Goal: Task Accomplishment & Management: Complete application form

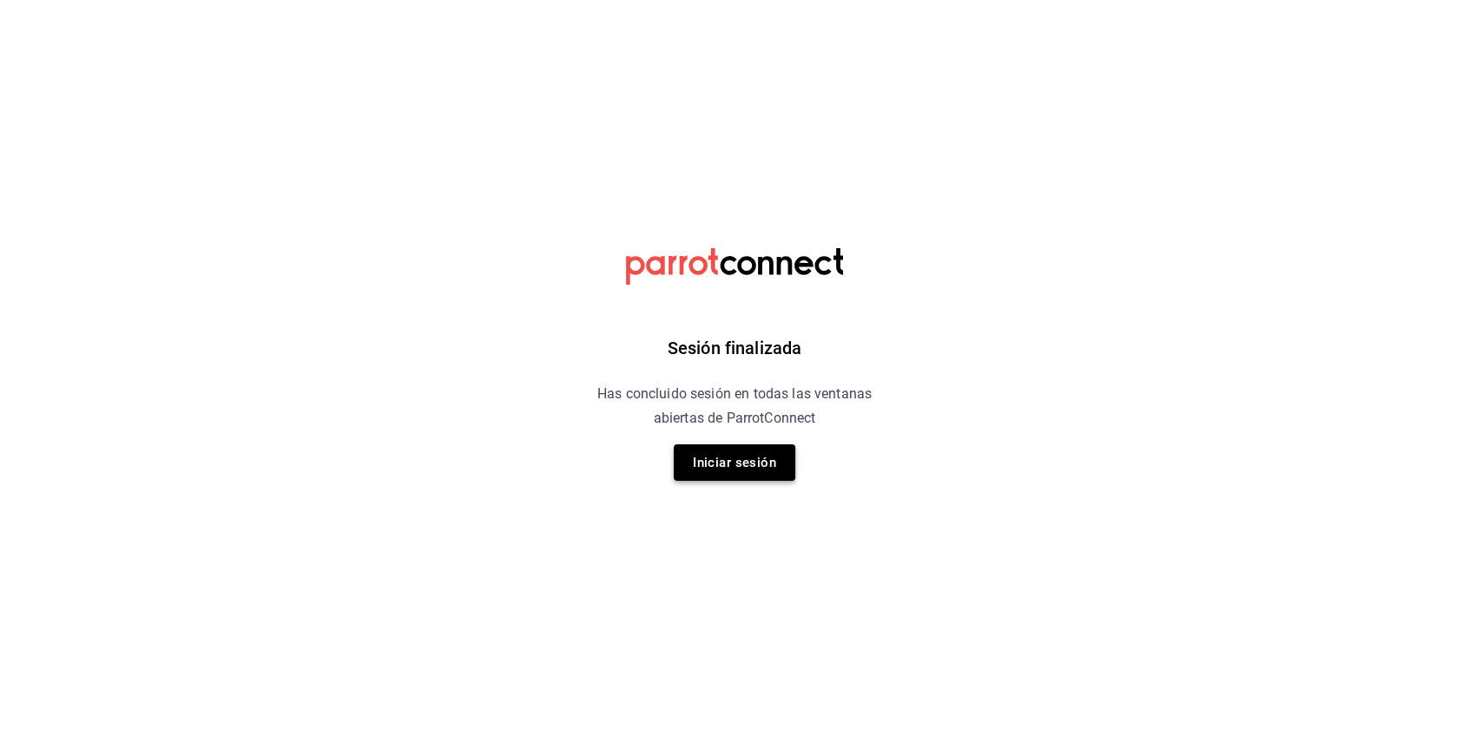
click at [697, 459] on button "Iniciar sesión" at bounding box center [735, 463] width 122 height 36
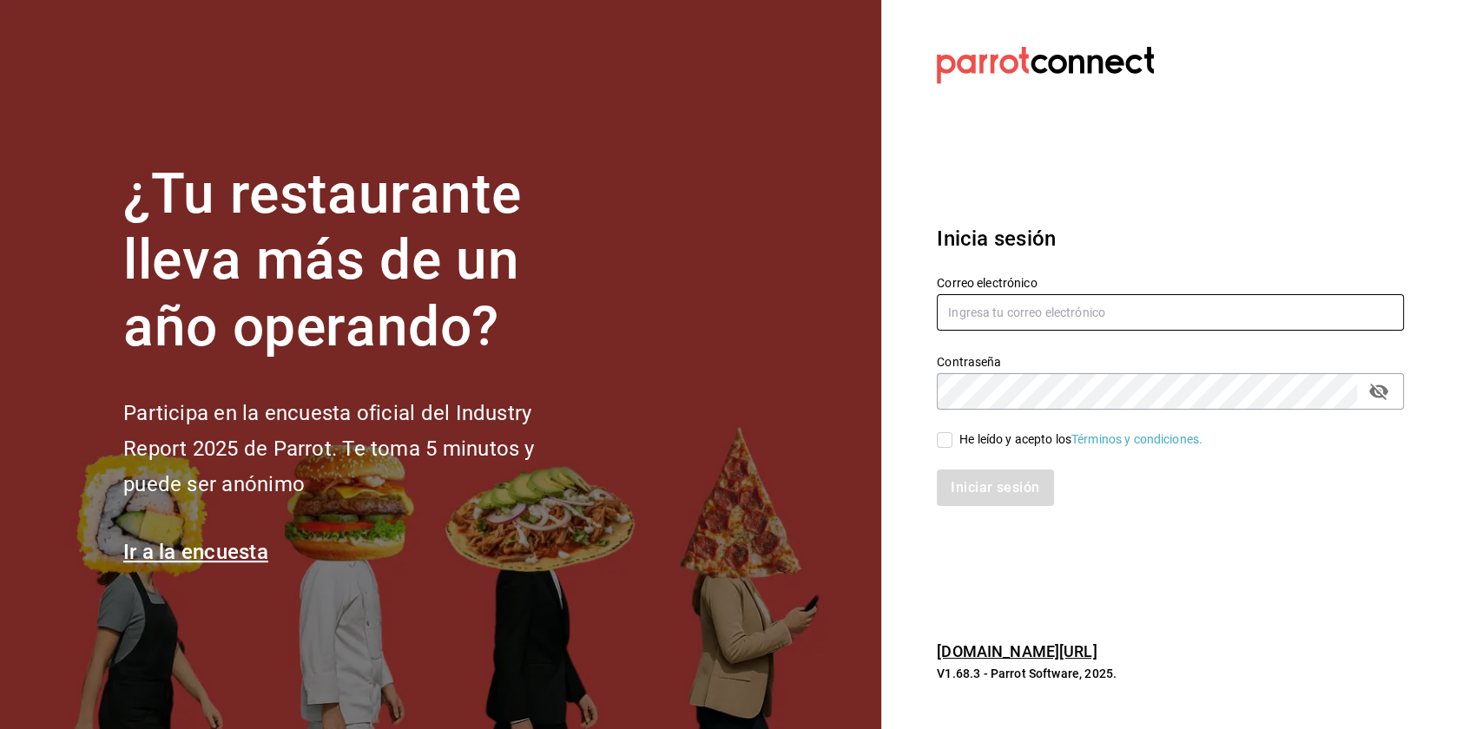
type input "[EMAIL_ADDRESS][PERSON_NAME][DOMAIN_NAME]"
click at [946, 443] on input "He leído y acepto los Términos y condiciones." at bounding box center [945, 440] width 16 height 16
checkbox input "true"
click at [980, 479] on button "Iniciar sesión" at bounding box center [996, 488] width 118 height 36
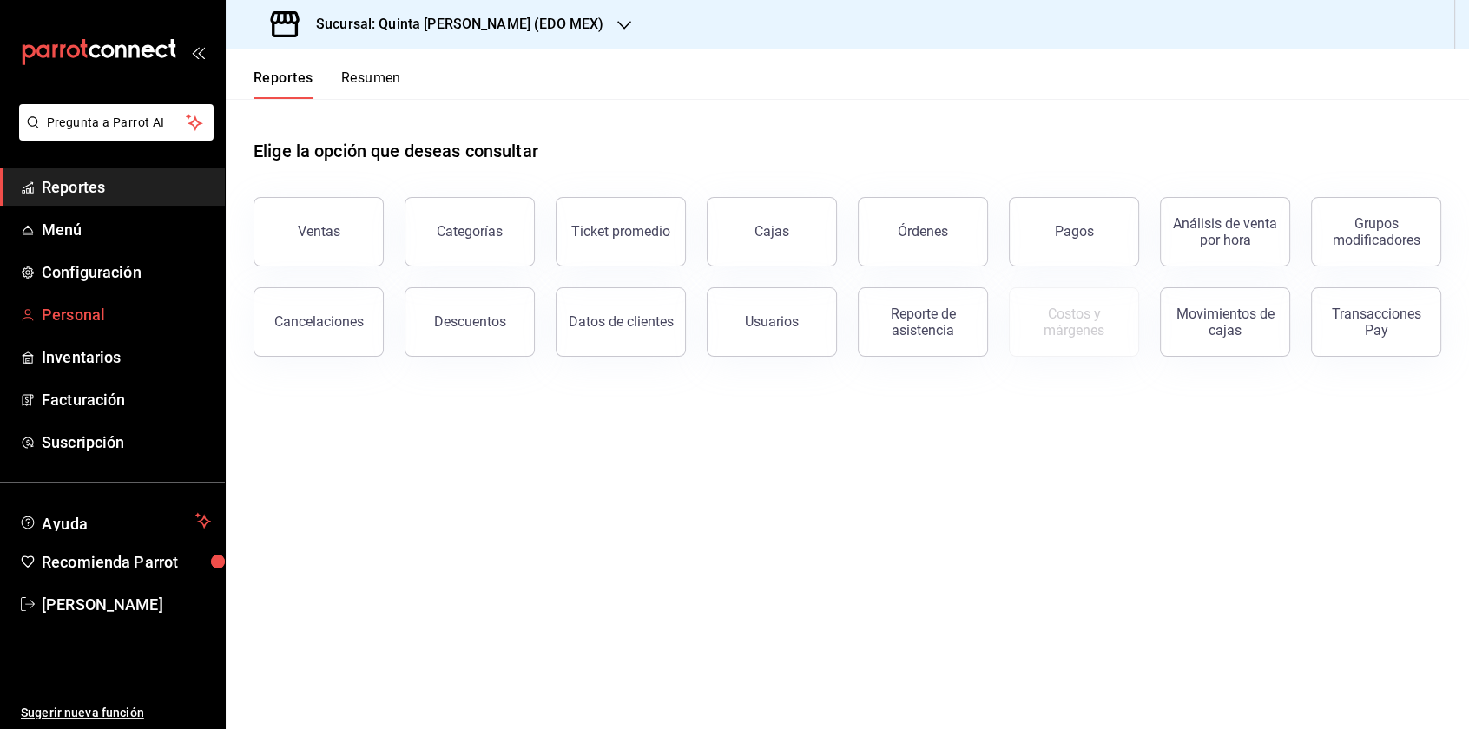
click at [83, 312] on span "Personal" at bounding box center [126, 314] width 169 height 23
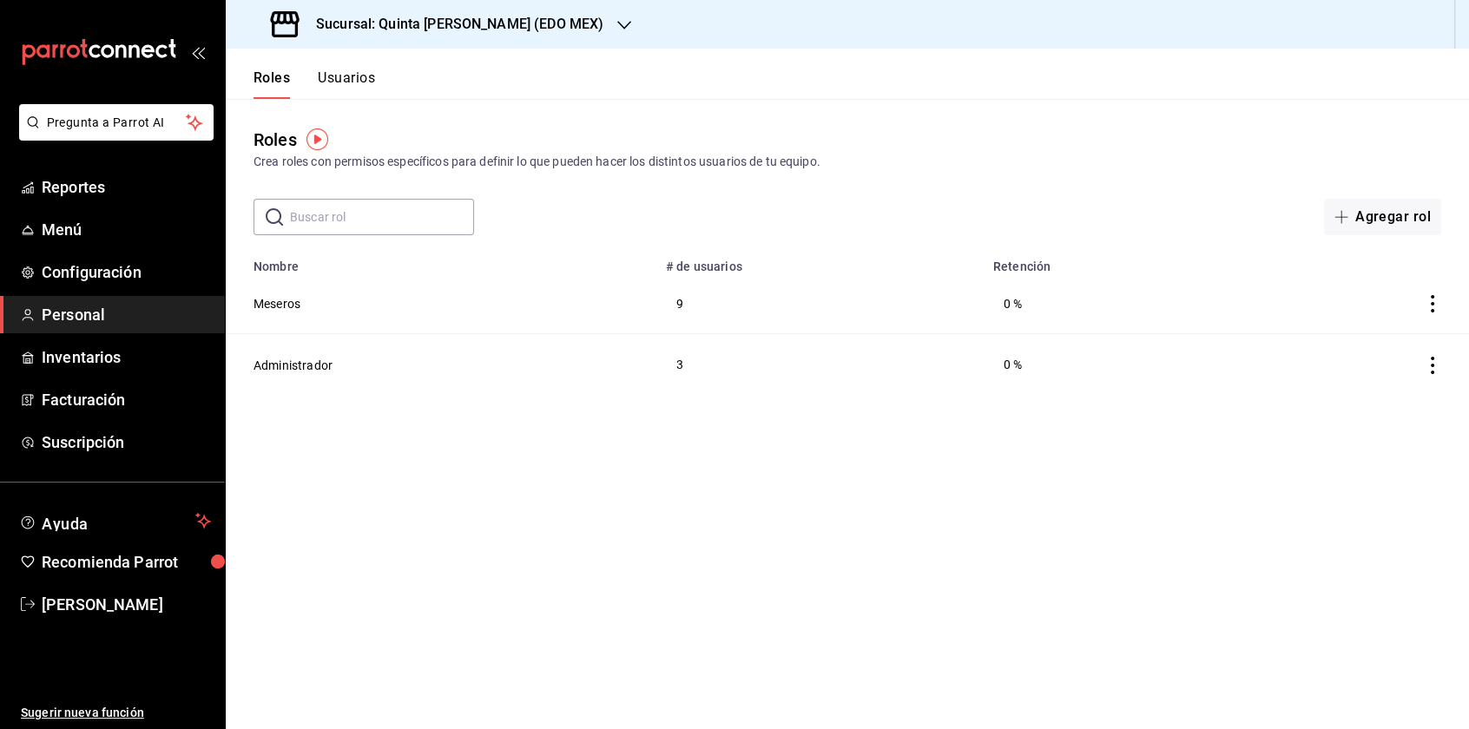
click at [351, 71] on button "Usuarios" at bounding box center [346, 84] width 57 height 30
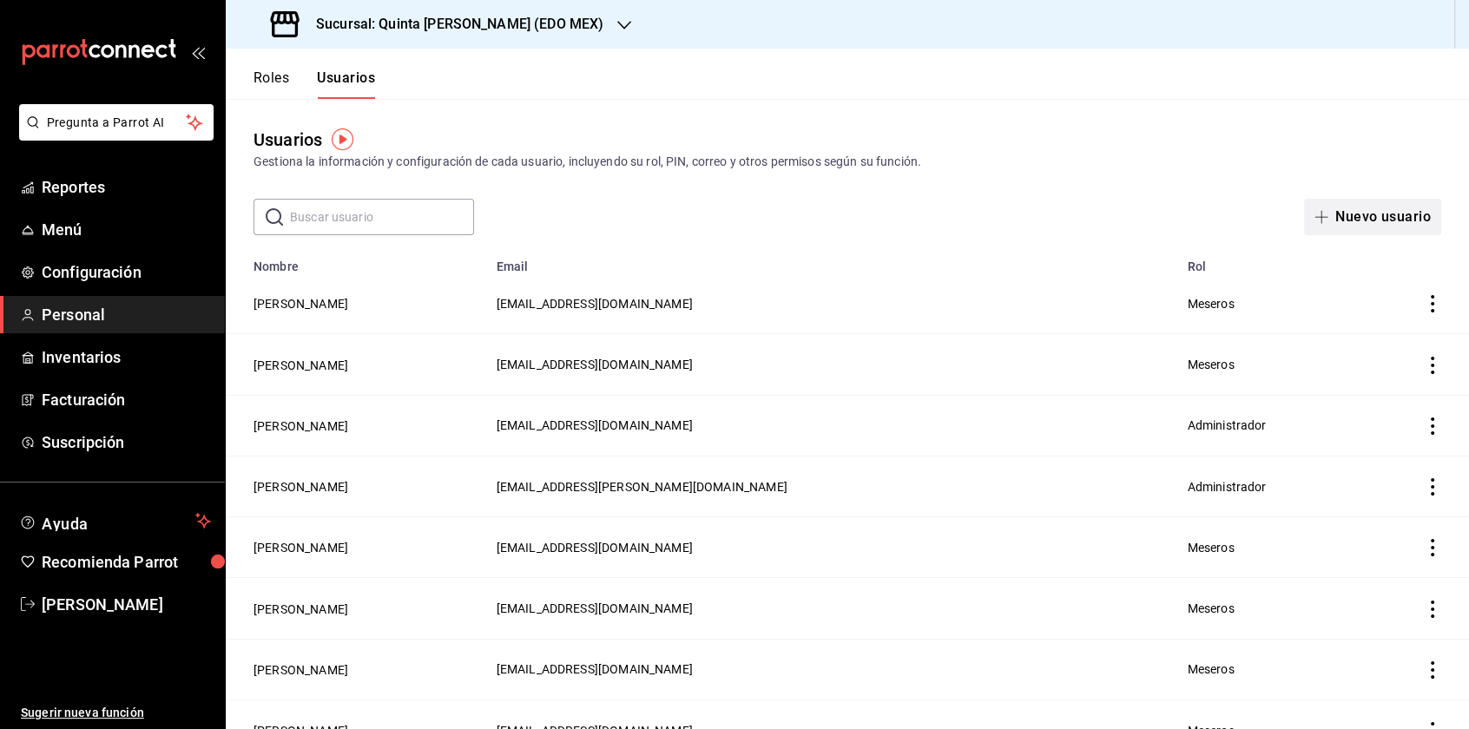
click at [1355, 218] on button "Nuevo usuario" at bounding box center [1372, 217] width 137 height 36
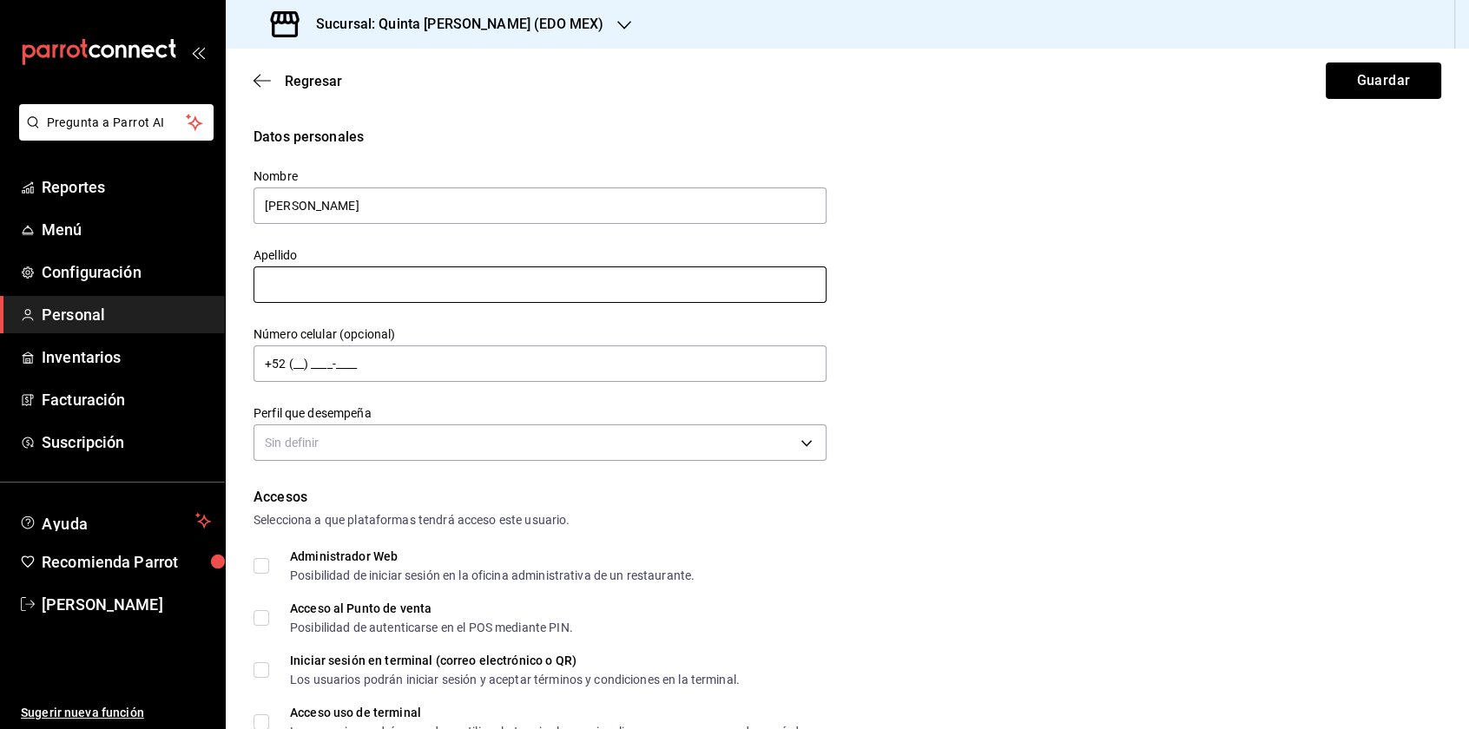
type input "Axel"
click at [596, 276] on input "text" at bounding box center [540, 285] width 573 height 36
type input "Juárez"
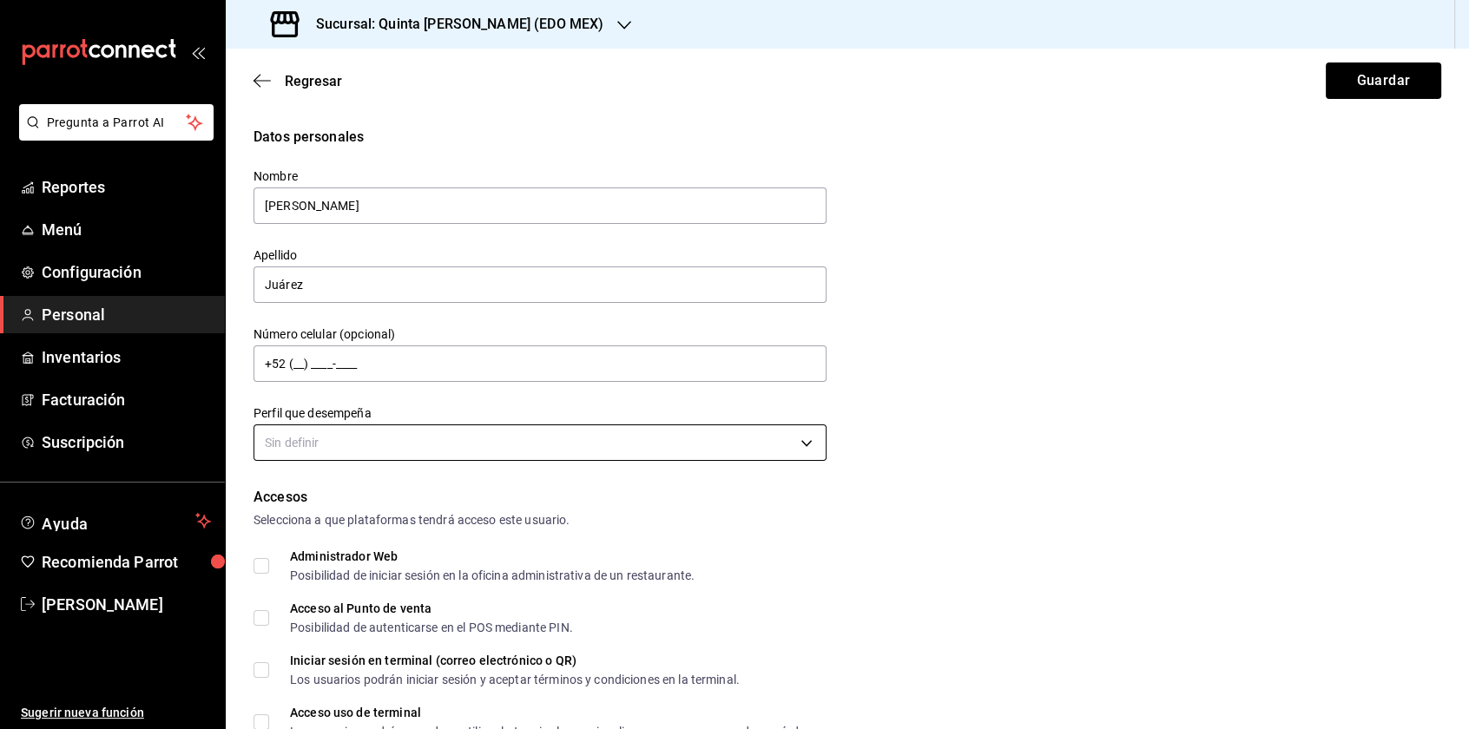
click at [448, 445] on body "Pregunta a Parrot AI Reportes Menú Configuración Personal Inventarios Facturaci…" at bounding box center [734, 364] width 1469 height 729
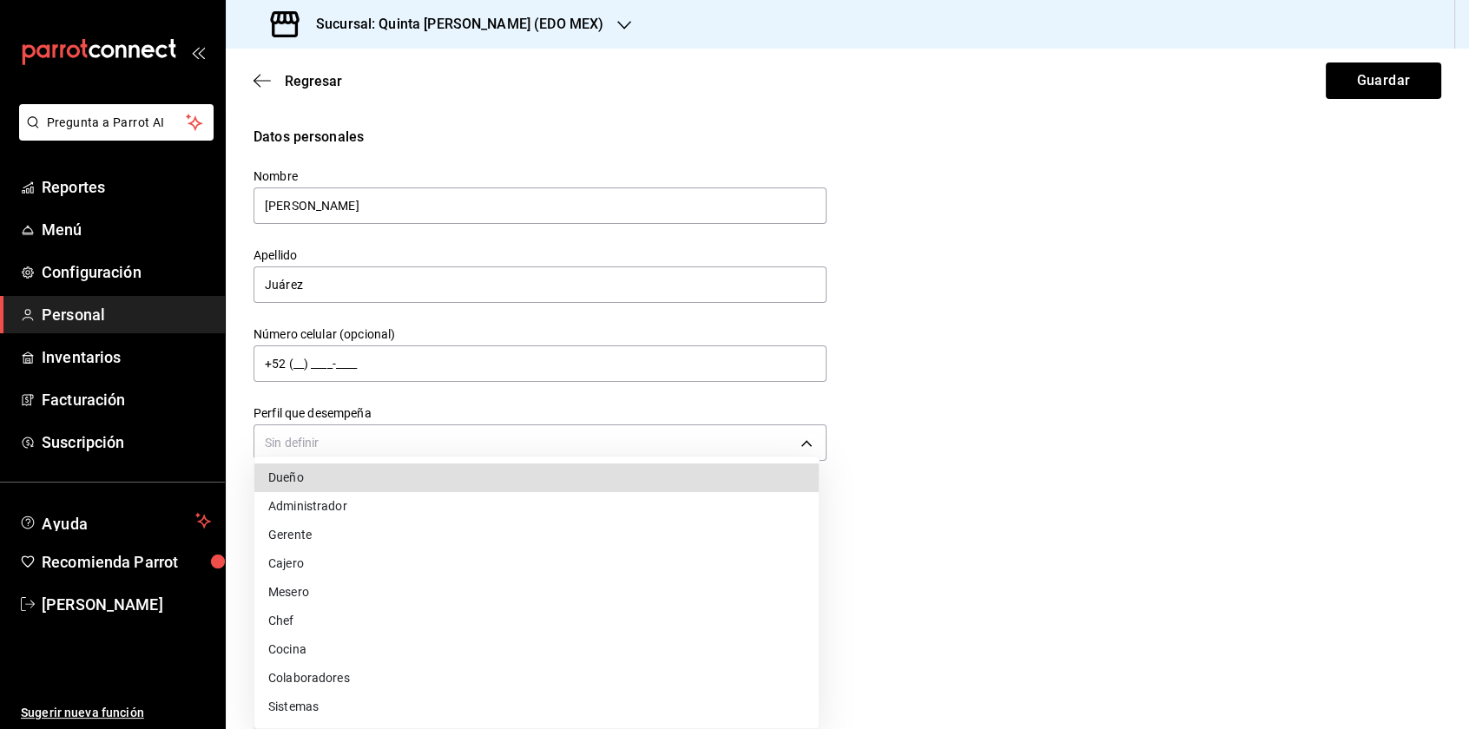
click at [409, 580] on li "Mesero" at bounding box center [536, 592] width 564 height 29
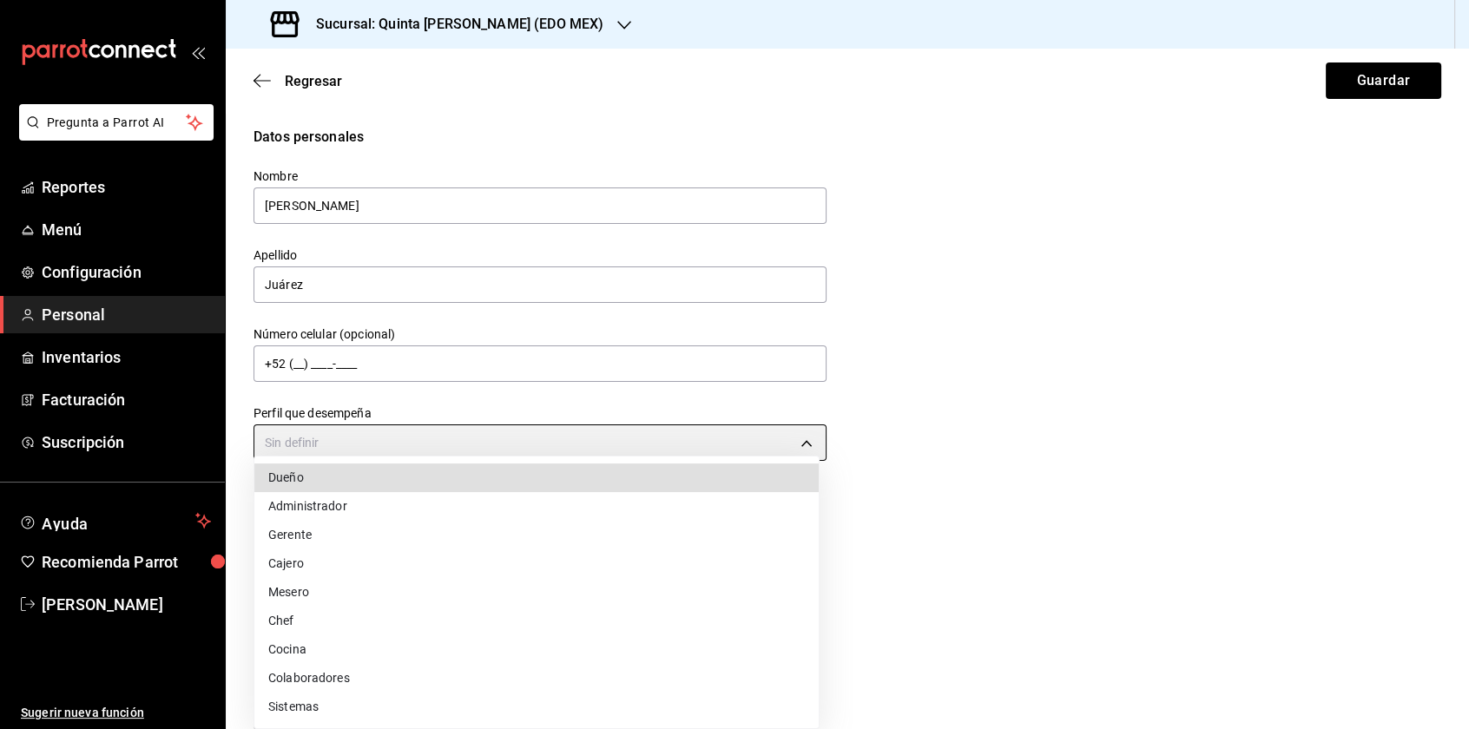
type input "WAITER"
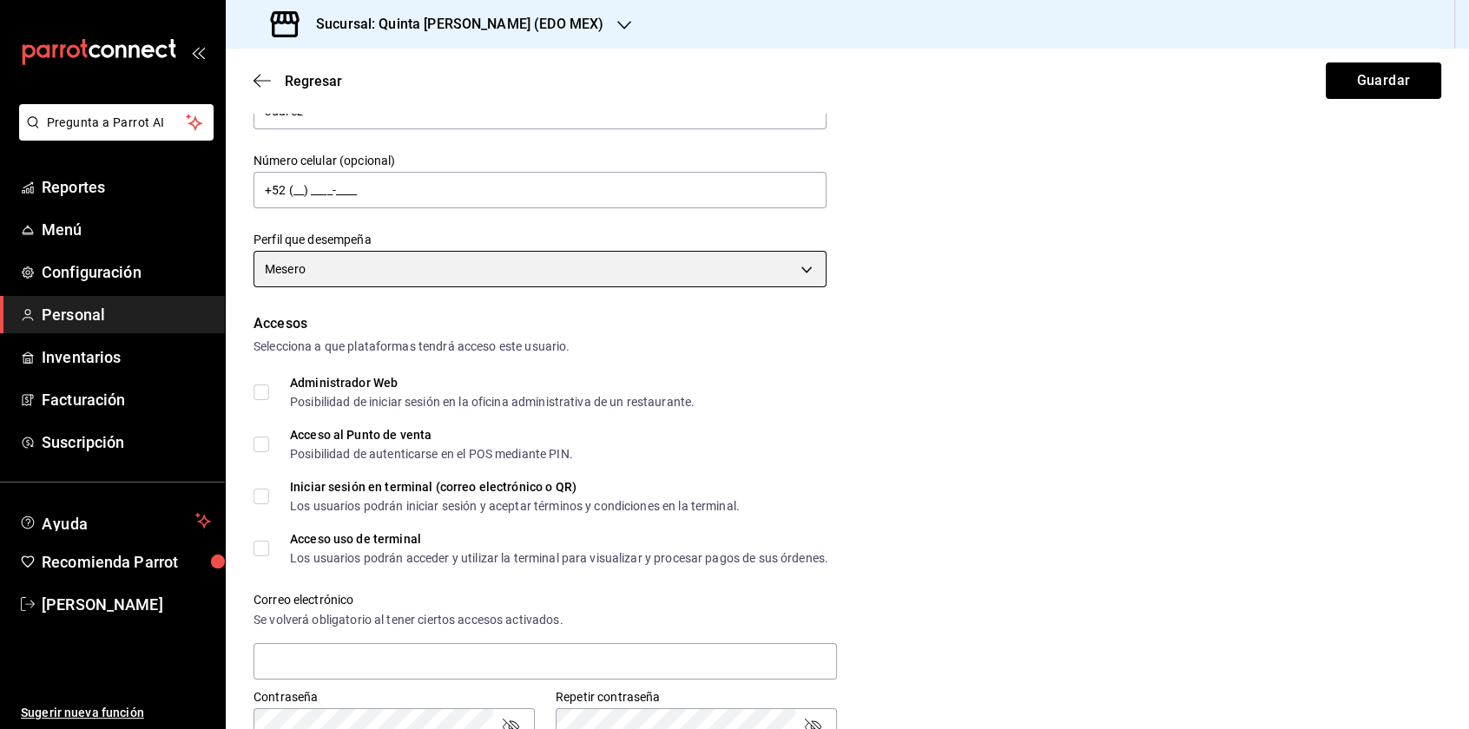
scroll to position [261, 0]
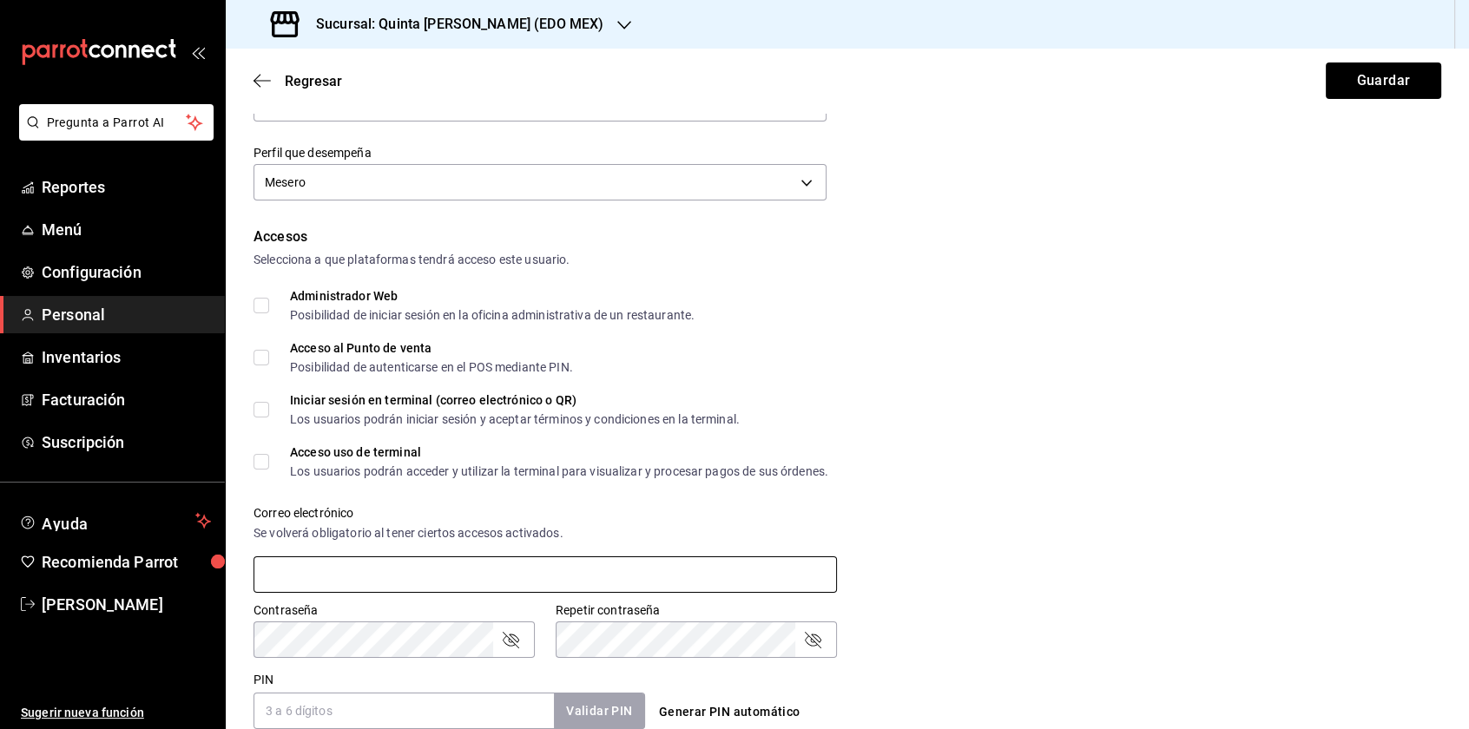
click at [419, 564] on input "text" at bounding box center [546, 575] width 584 height 36
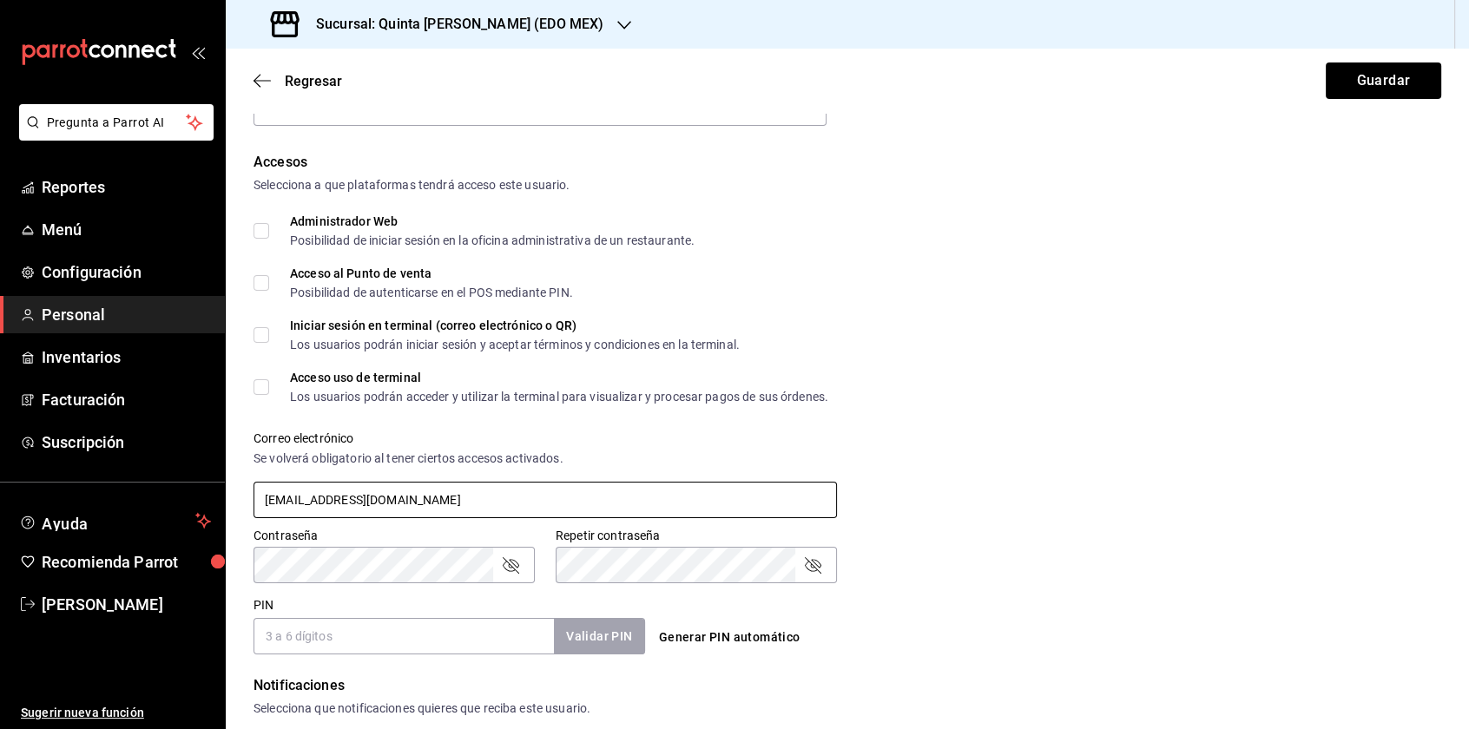
scroll to position [434, 0]
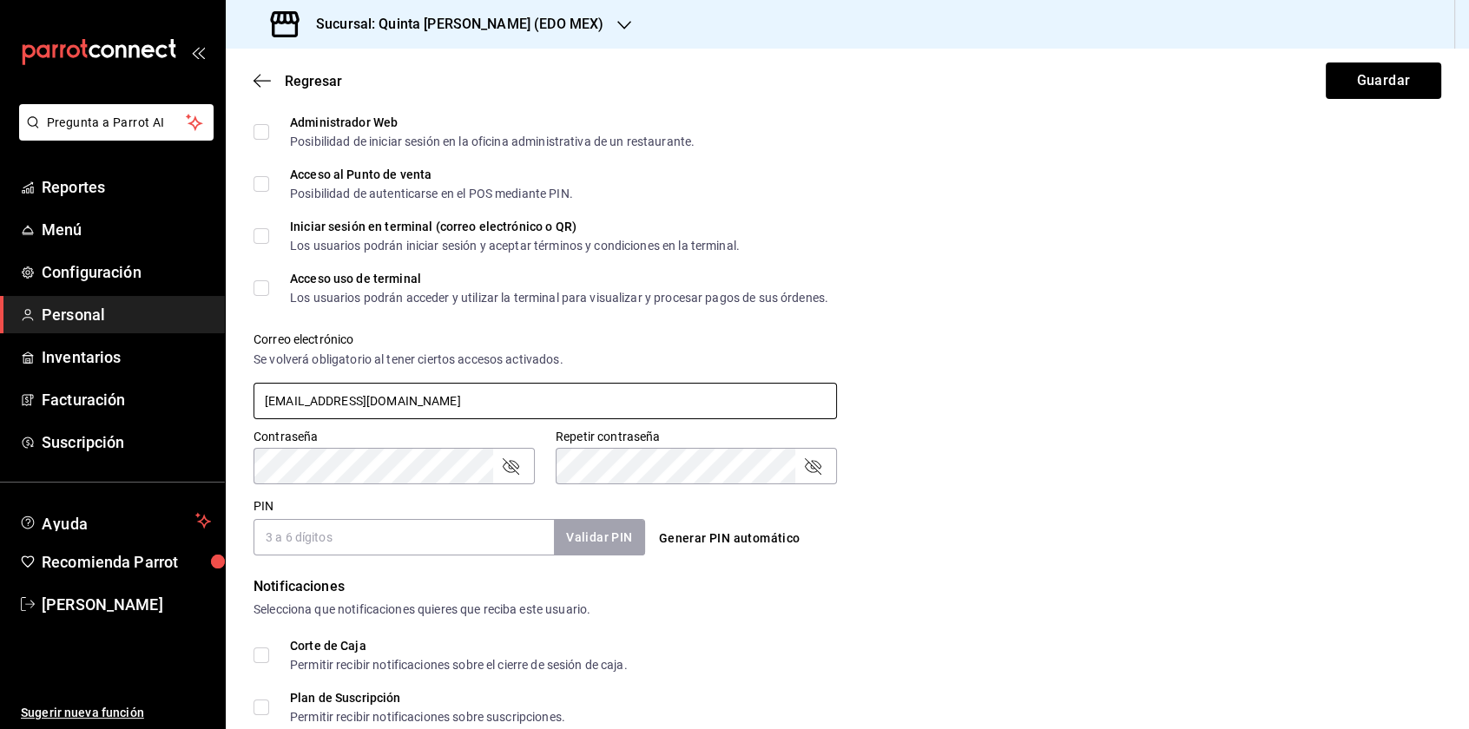
type input "jaredizquierdo234@gmail.com"
click at [360, 540] on input "PIN" at bounding box center [404, 537] width 300 height 36
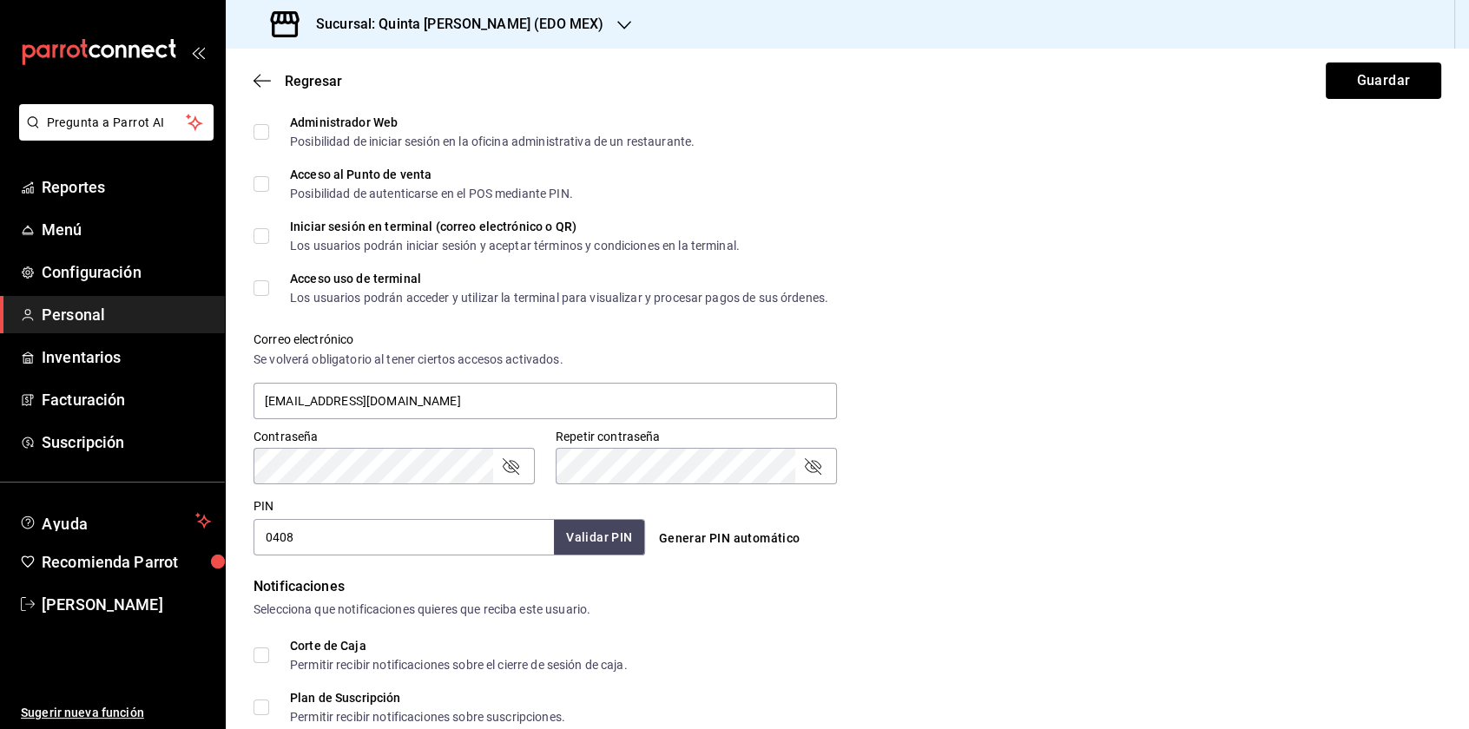
type input "0408"
click at [601, 538] on button "Validar PIN" at bounding box center [598, 537] width 92 height 37
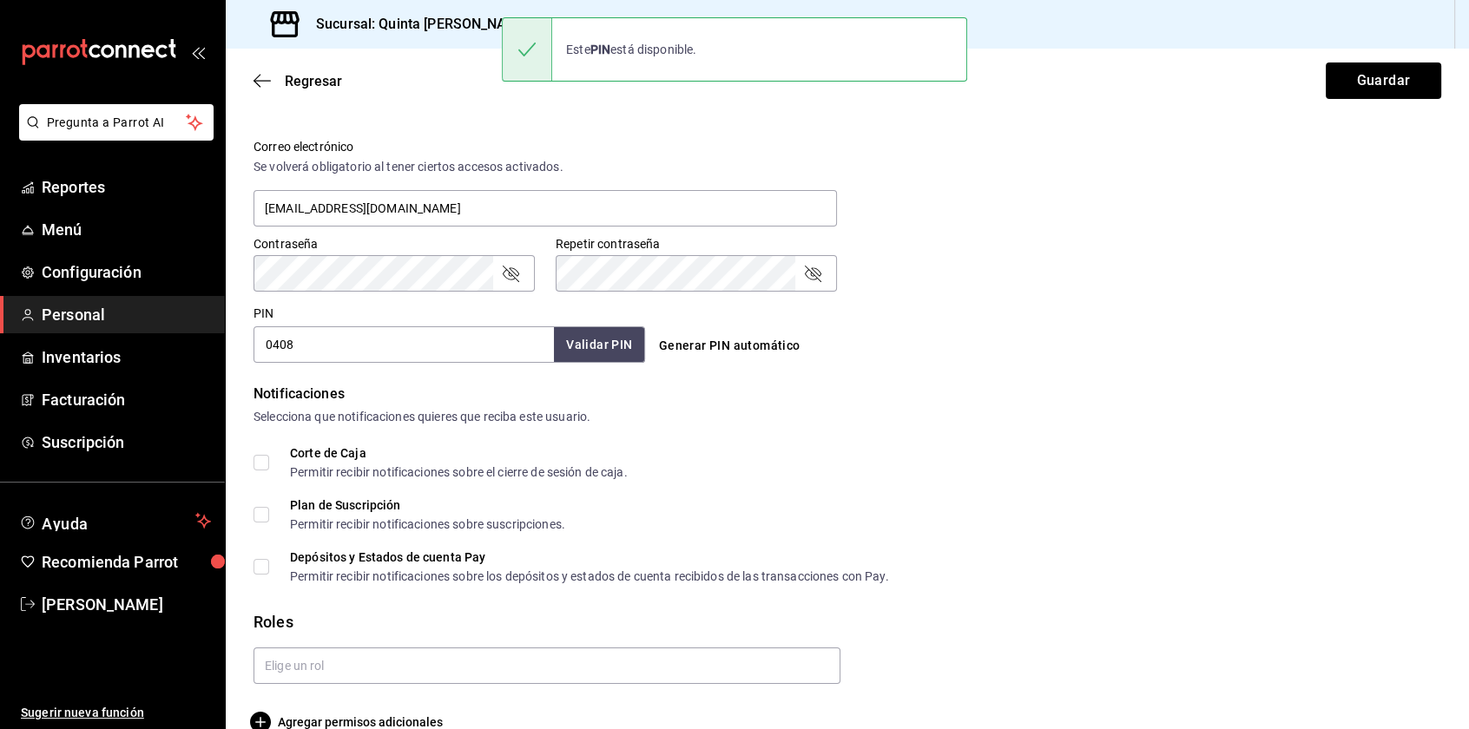
scroll to position [658, 0]
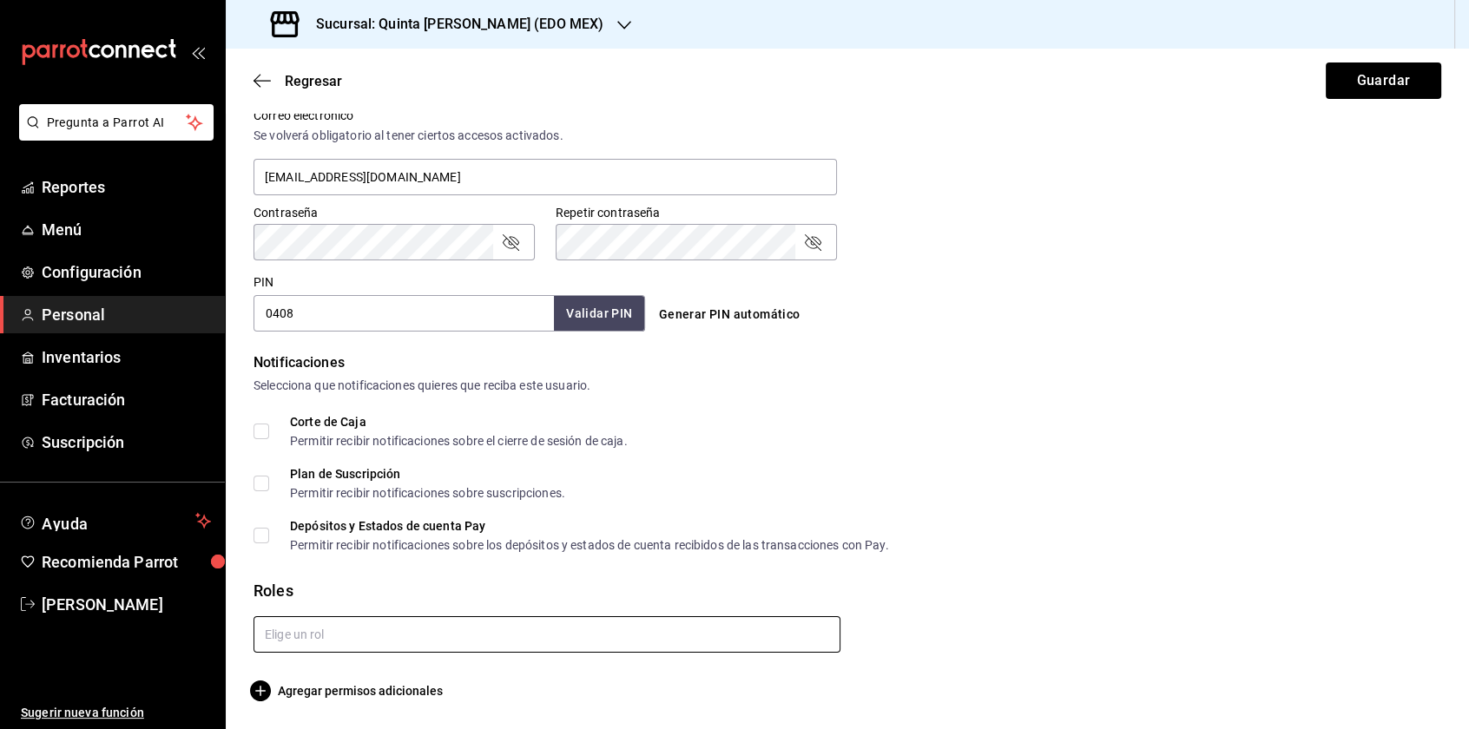
click at [412, 631] on input "text" at bounding box center [547, 635] width 587 height 36
click at [378, 676] on li "Meseros" at bounding box center [544, 674] width 580 height 29
checkbox input "true"
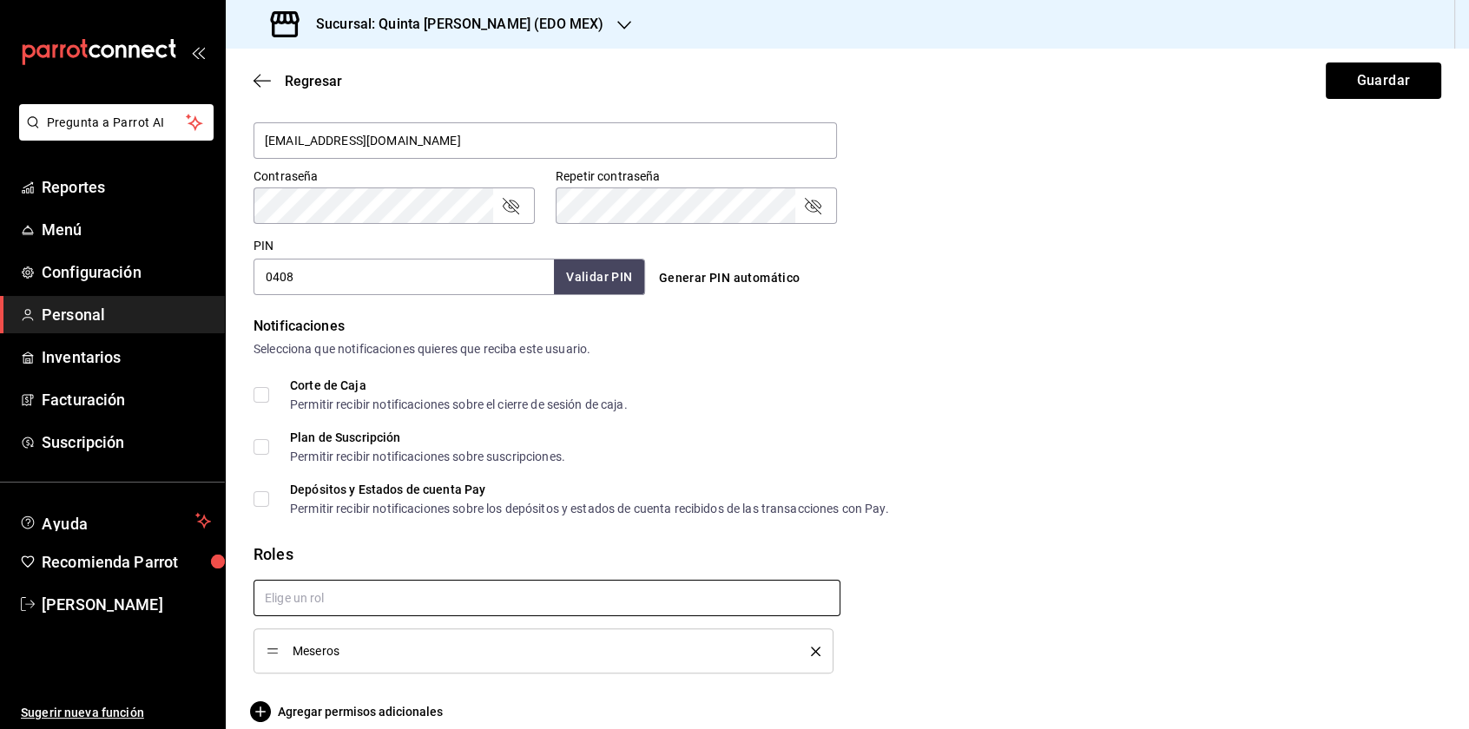
scroll to position [715, 0]
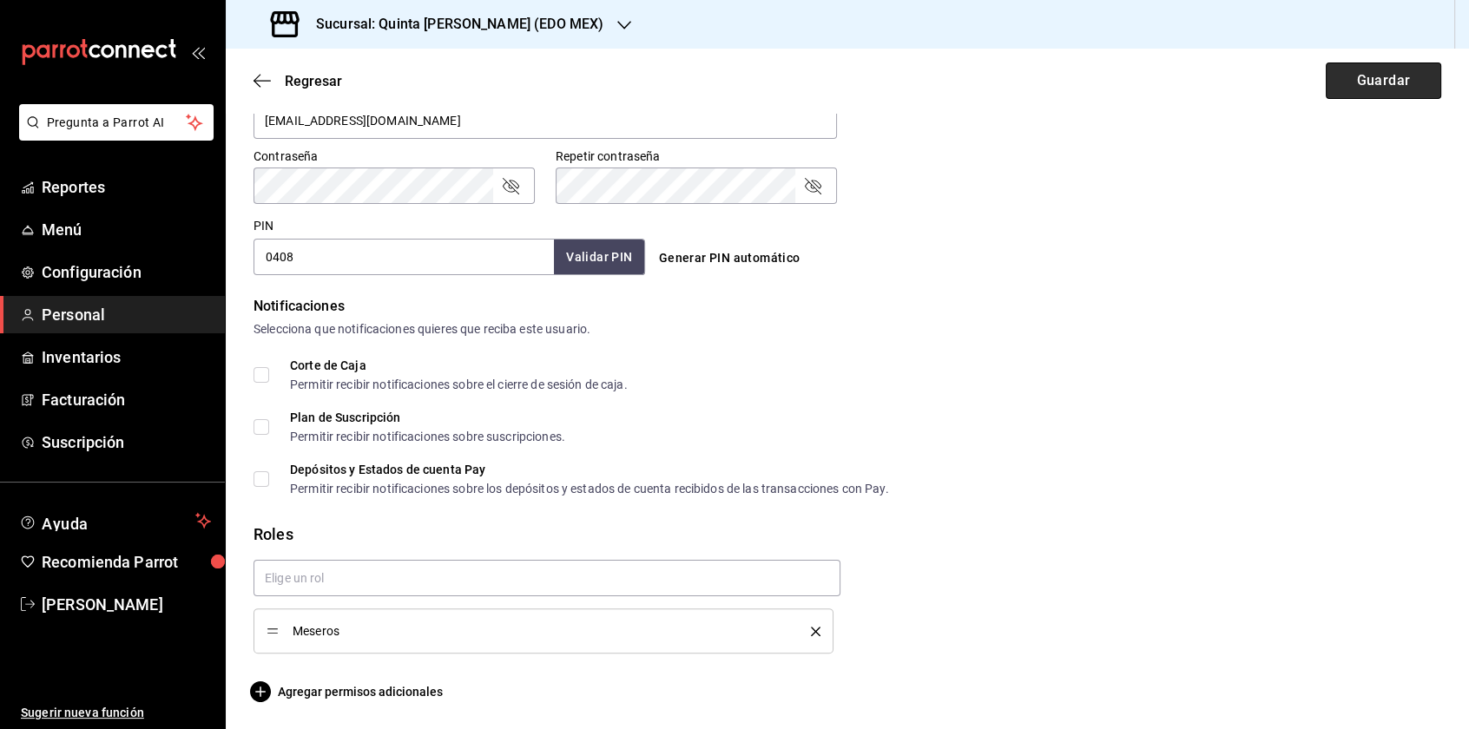
click at [1380, 76] on button "Guardar" at bounding box center [1383, 81] width 115 height 36
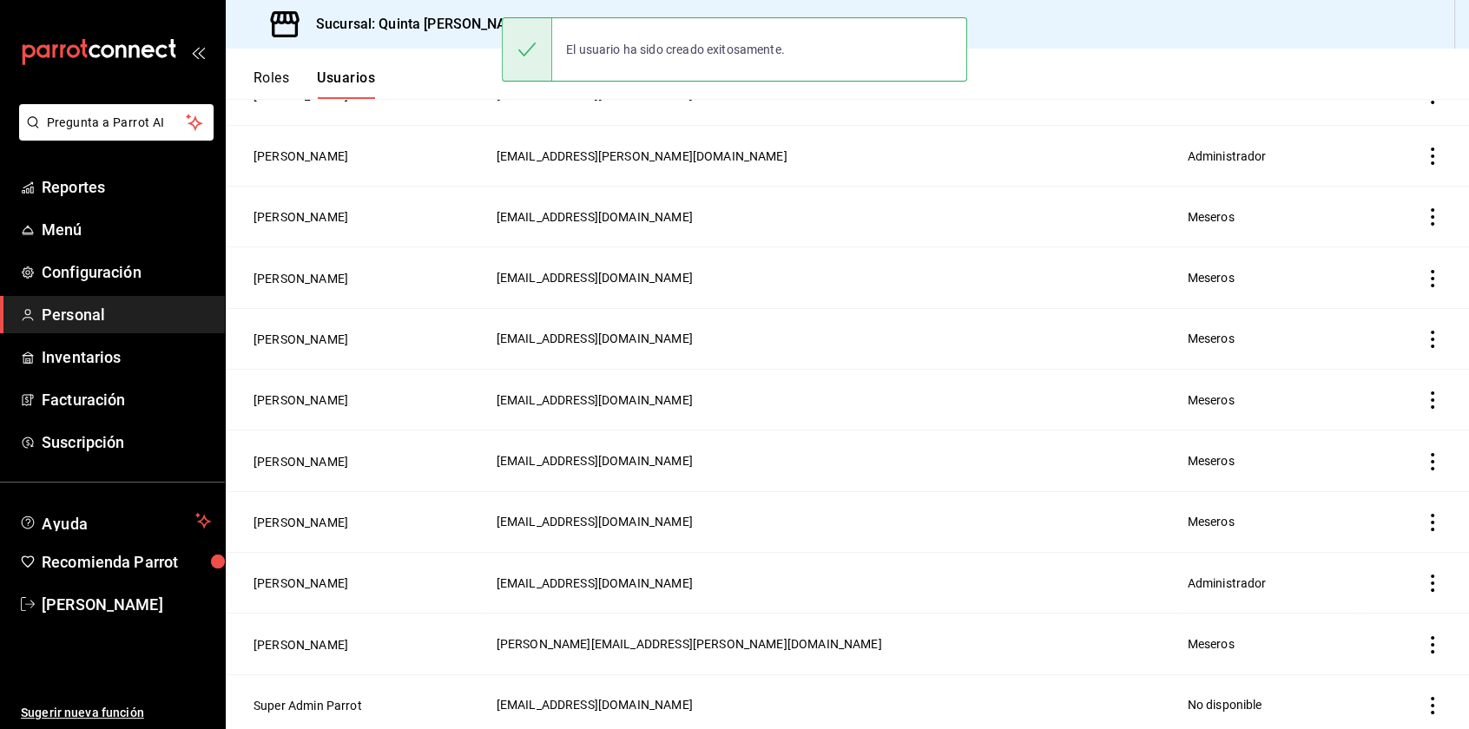
scroll to position [392, 0]
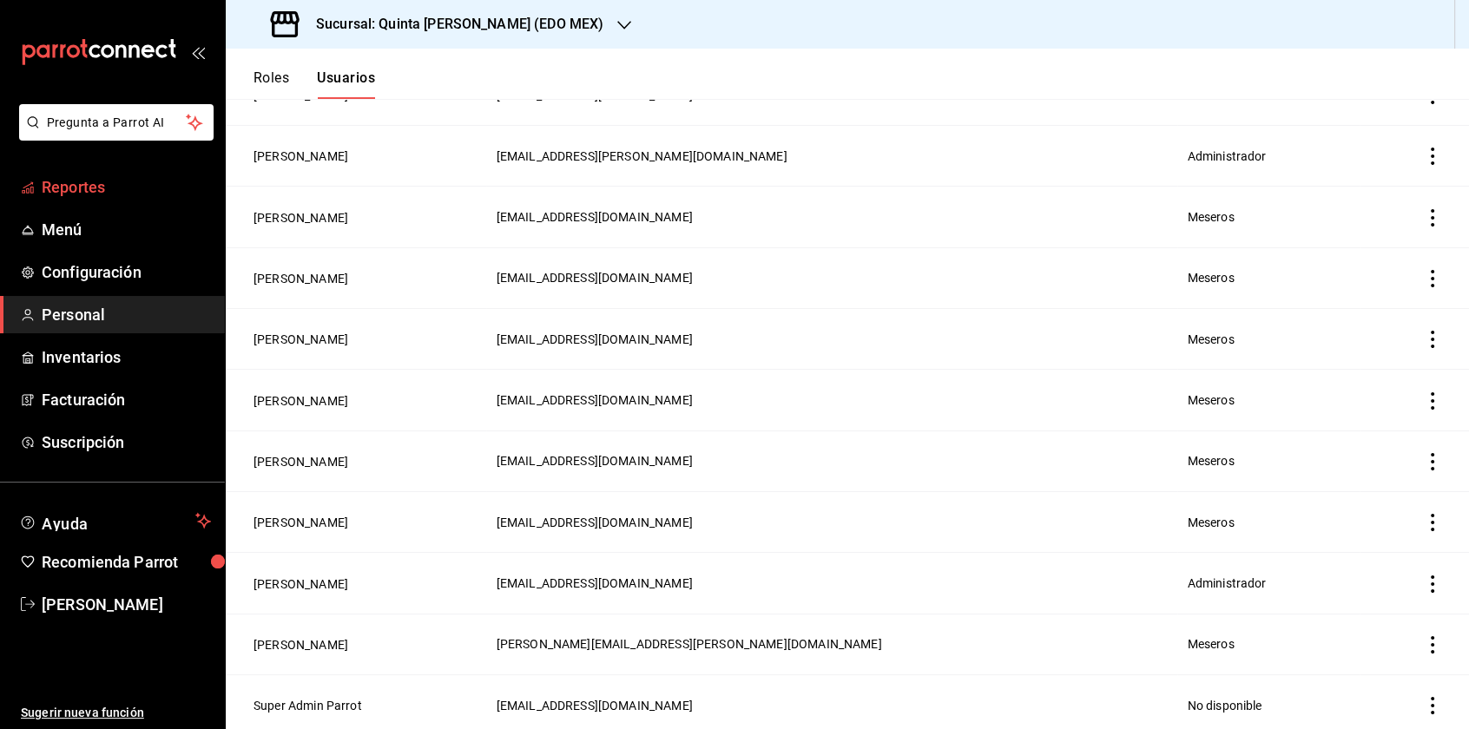
click at [90, 183] on span "Reportes" at bounding box center [126, 186] width 169 height 23
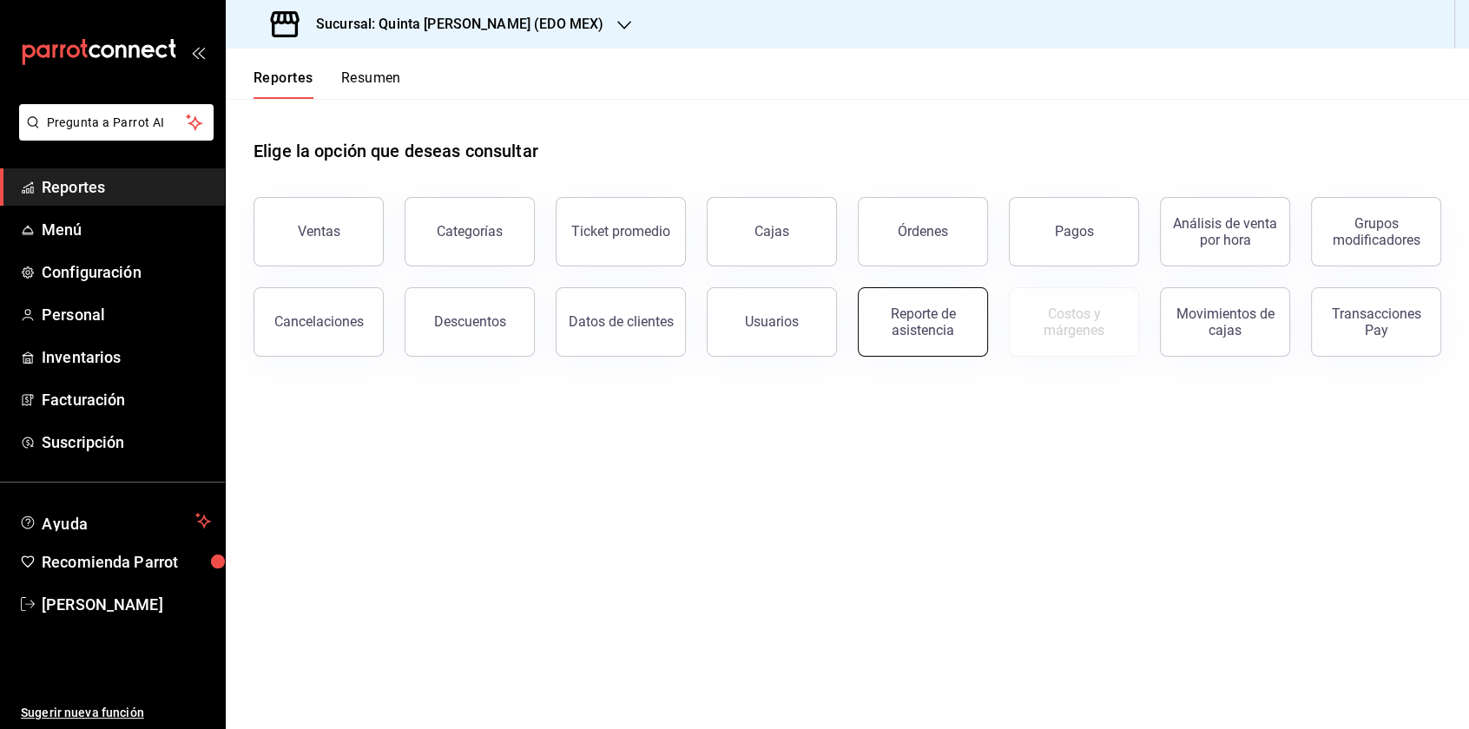
click at [977, 336] on div "Reporte de asistencia" at bounding box center [923, 322] width 108 height 33
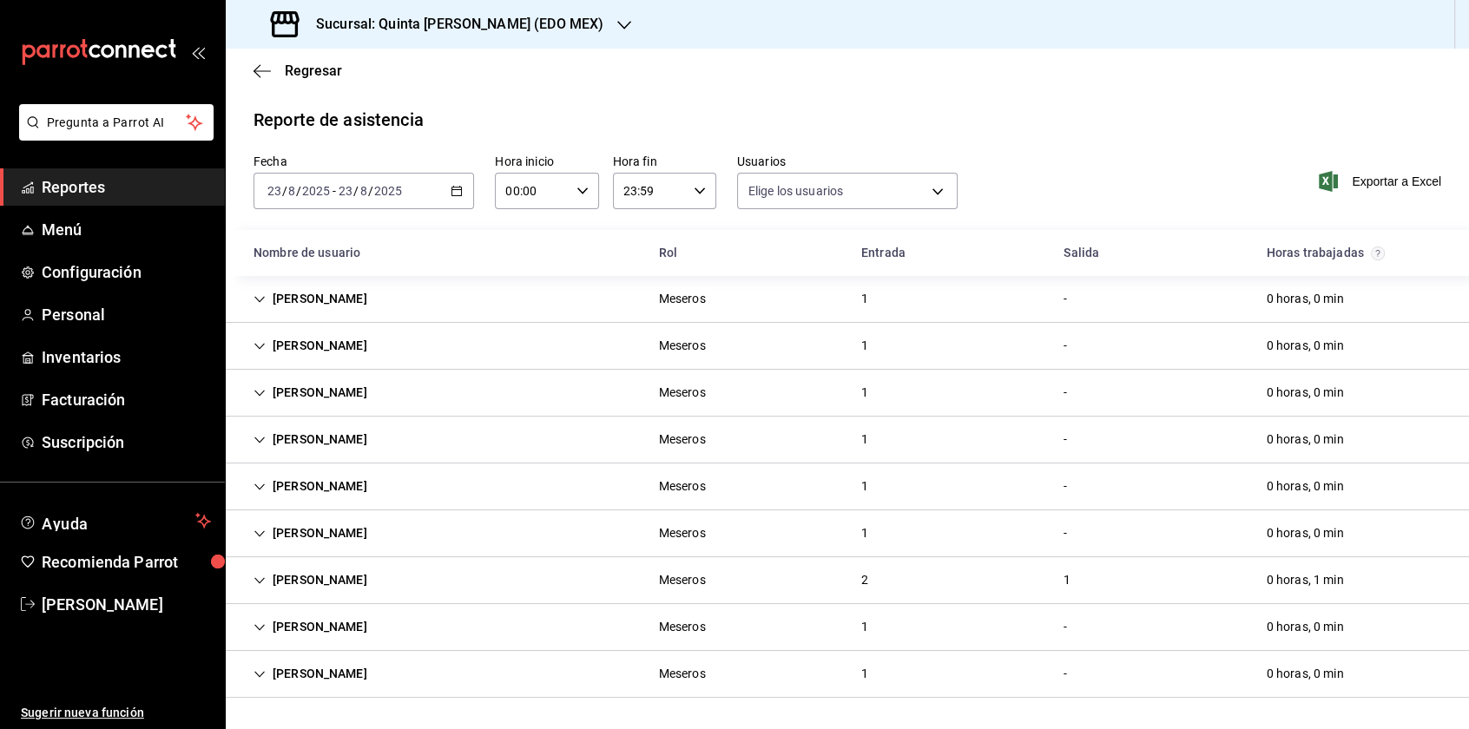
type input "046bd1fd-679a-4e0c-88a2-760c9d8b8d88,a706cce2-4641-4971-acb9-98b3ac558553,f9165…"
click at [259, 675] on icon "Cell" at bounding box center [260, 675] width 12 height 12
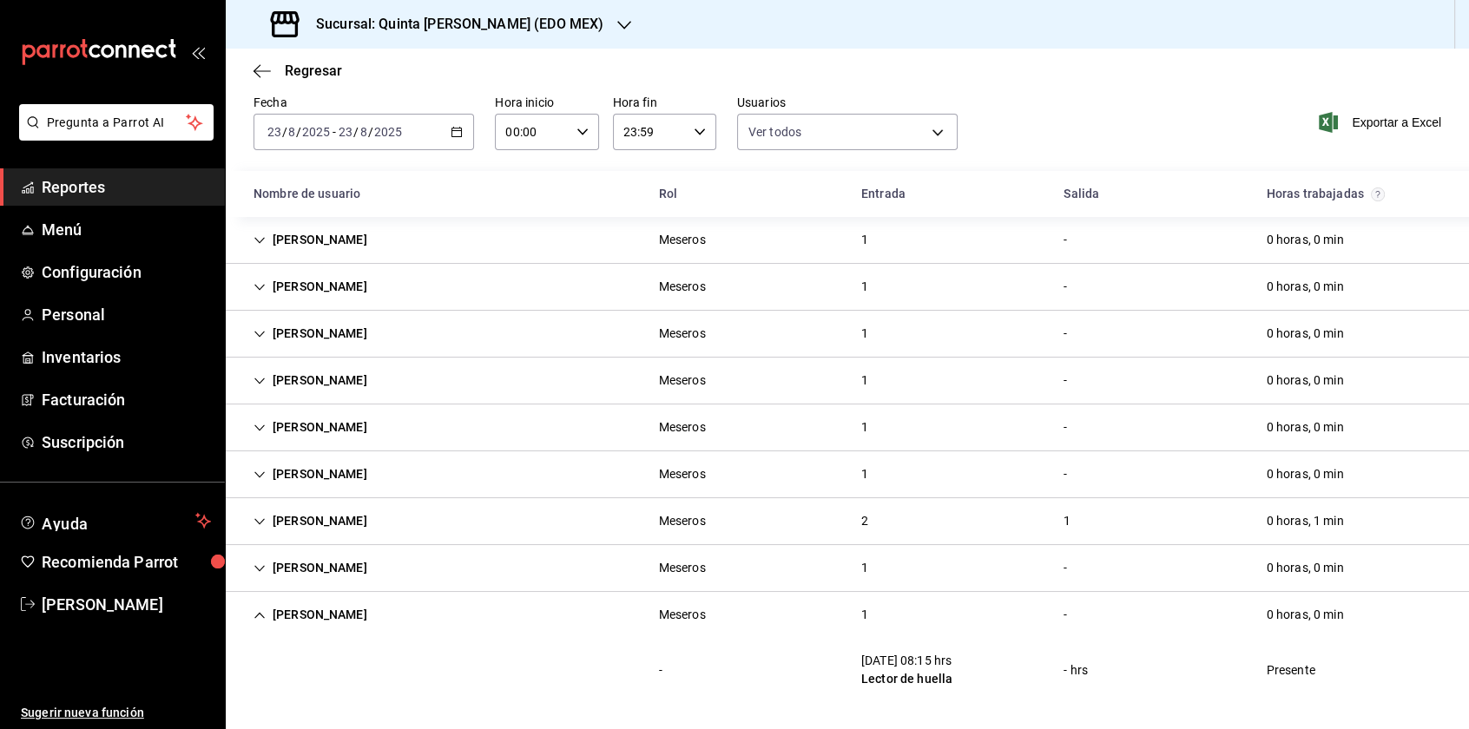
click at [262, 617] on icon "Cell" at bounding box center [260, 616] width 12 height 12
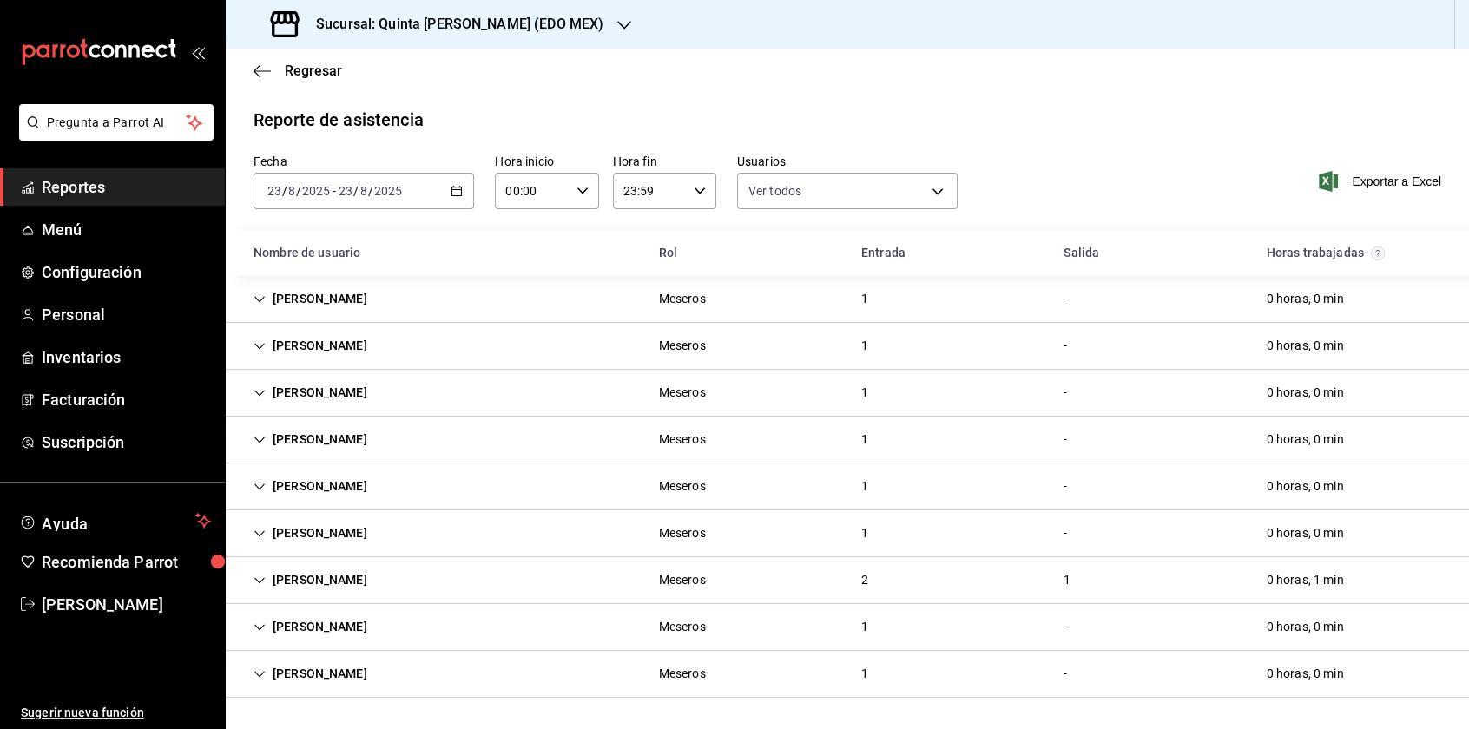
scroll to position [0, 0]
click at [320, 300] on div "Karla Bobadilla" at bounding box center [311, 299] width 142 height 32
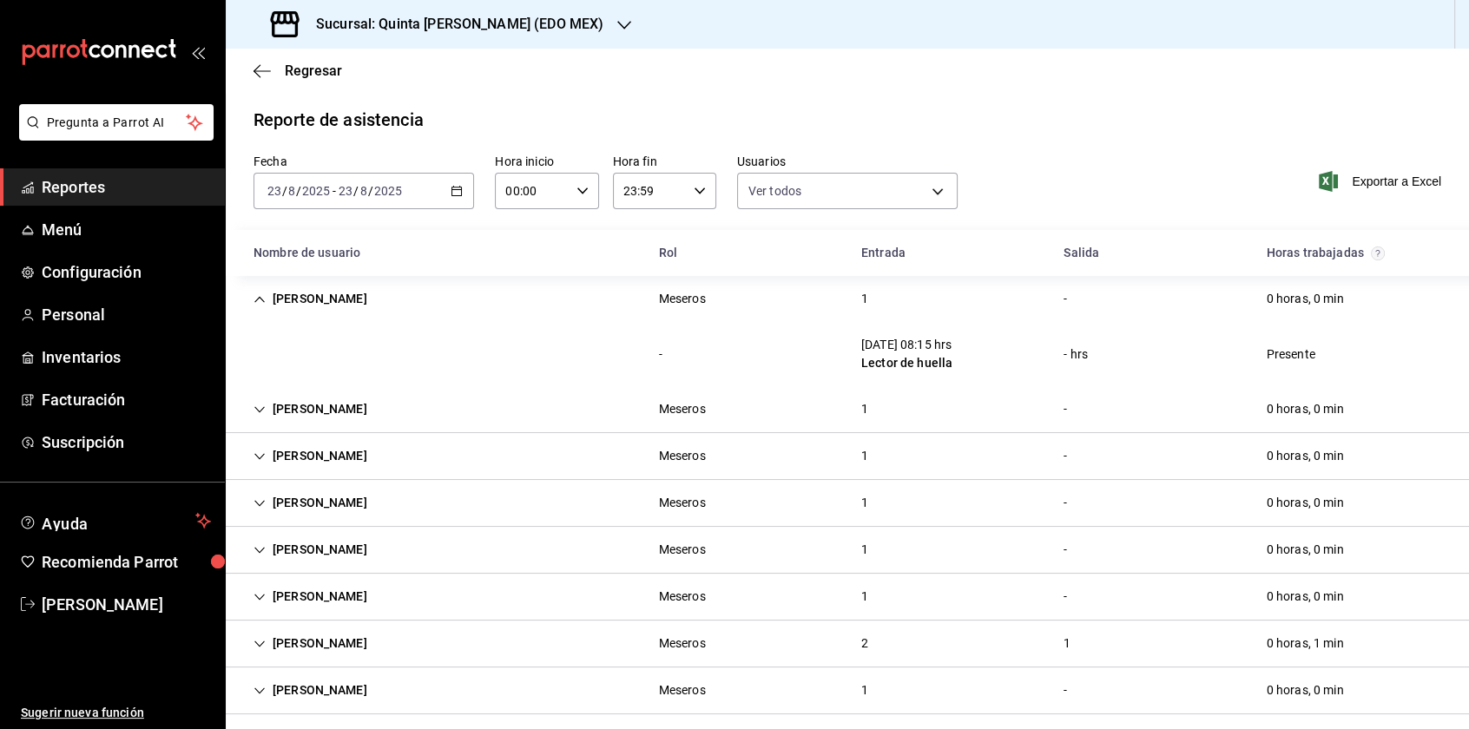
click at [257, 409] on icon "Cell" at bounding box center [259, 409] width 10 height 6
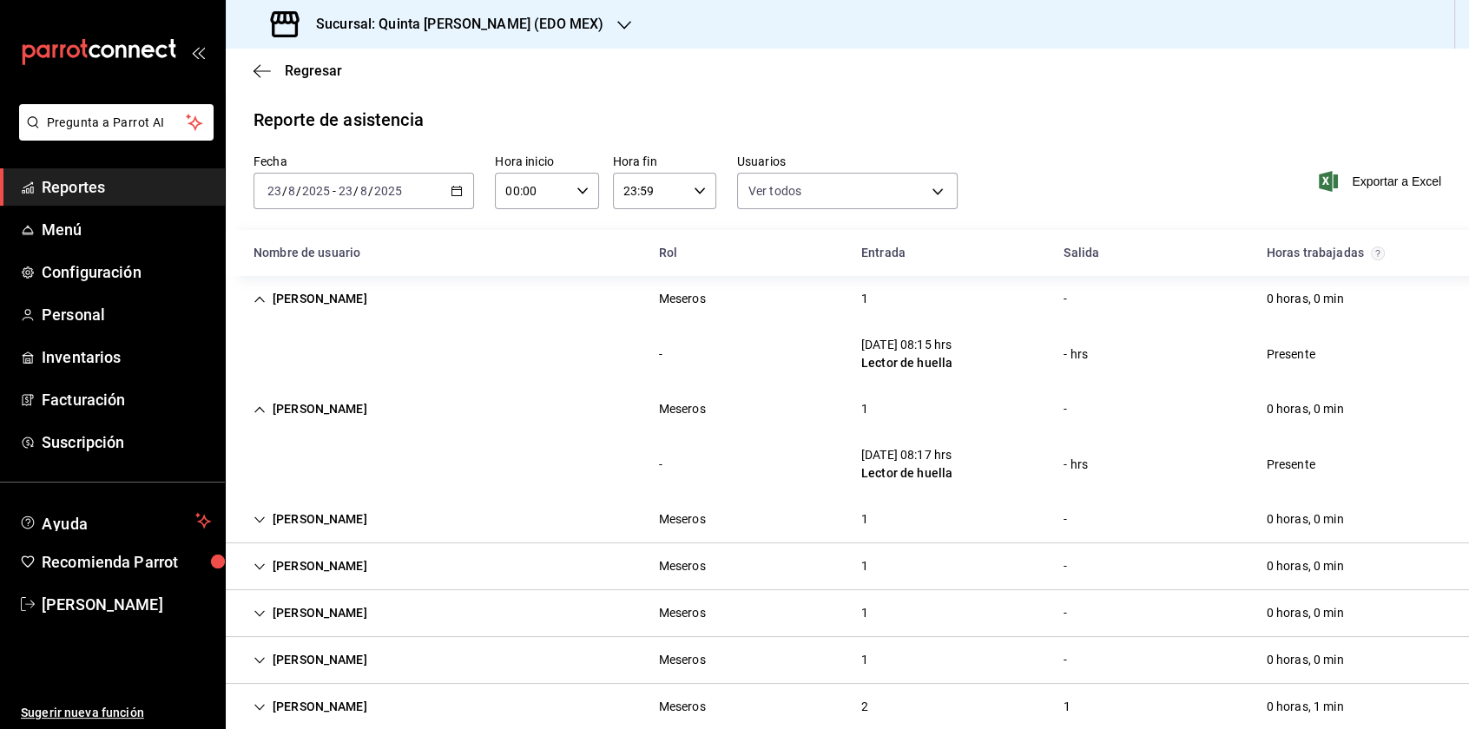
click at [259, 412] on icon "Cell" at bounding box center [260, 410] width 12 height 12
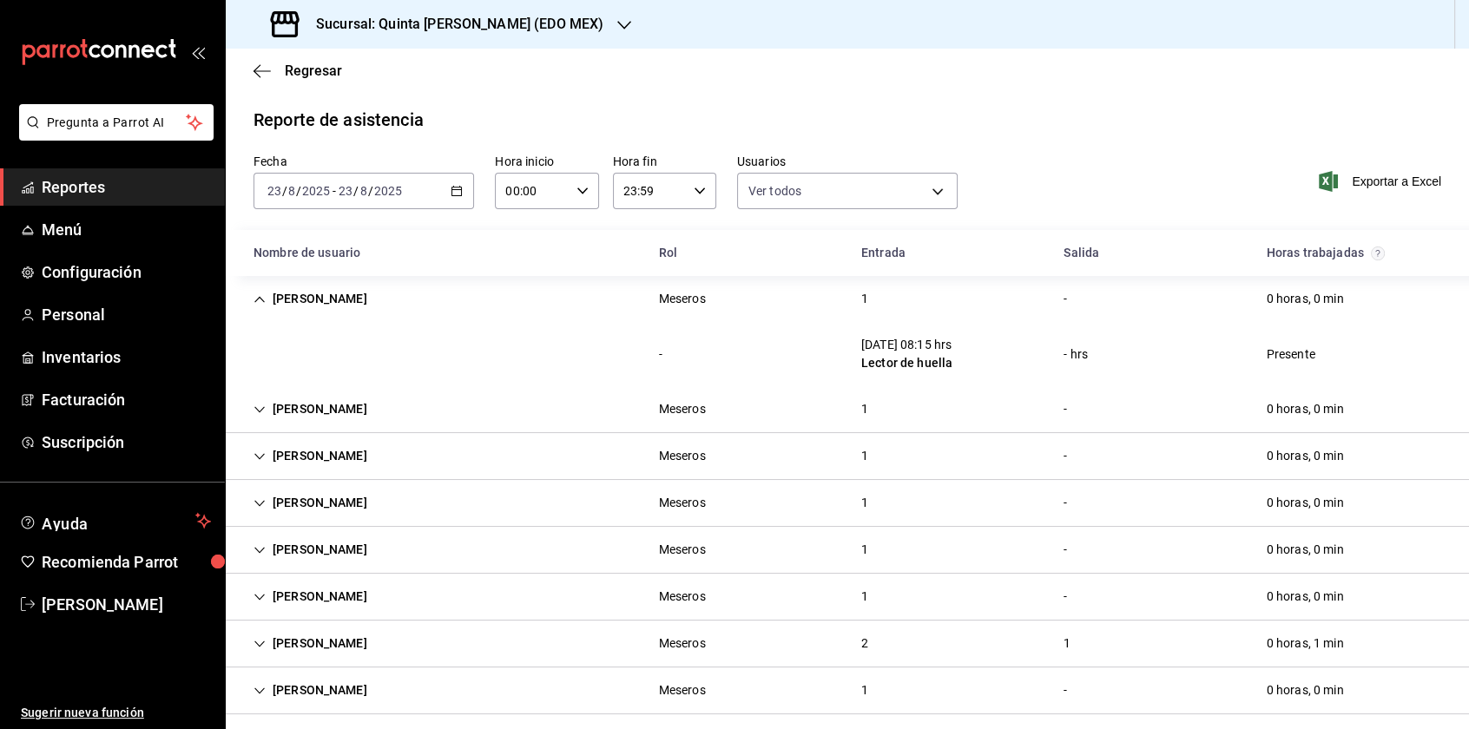
click at [267, 303] on div "Karla Bobadilla" at bounding box center [311, 299] width 142 height 32
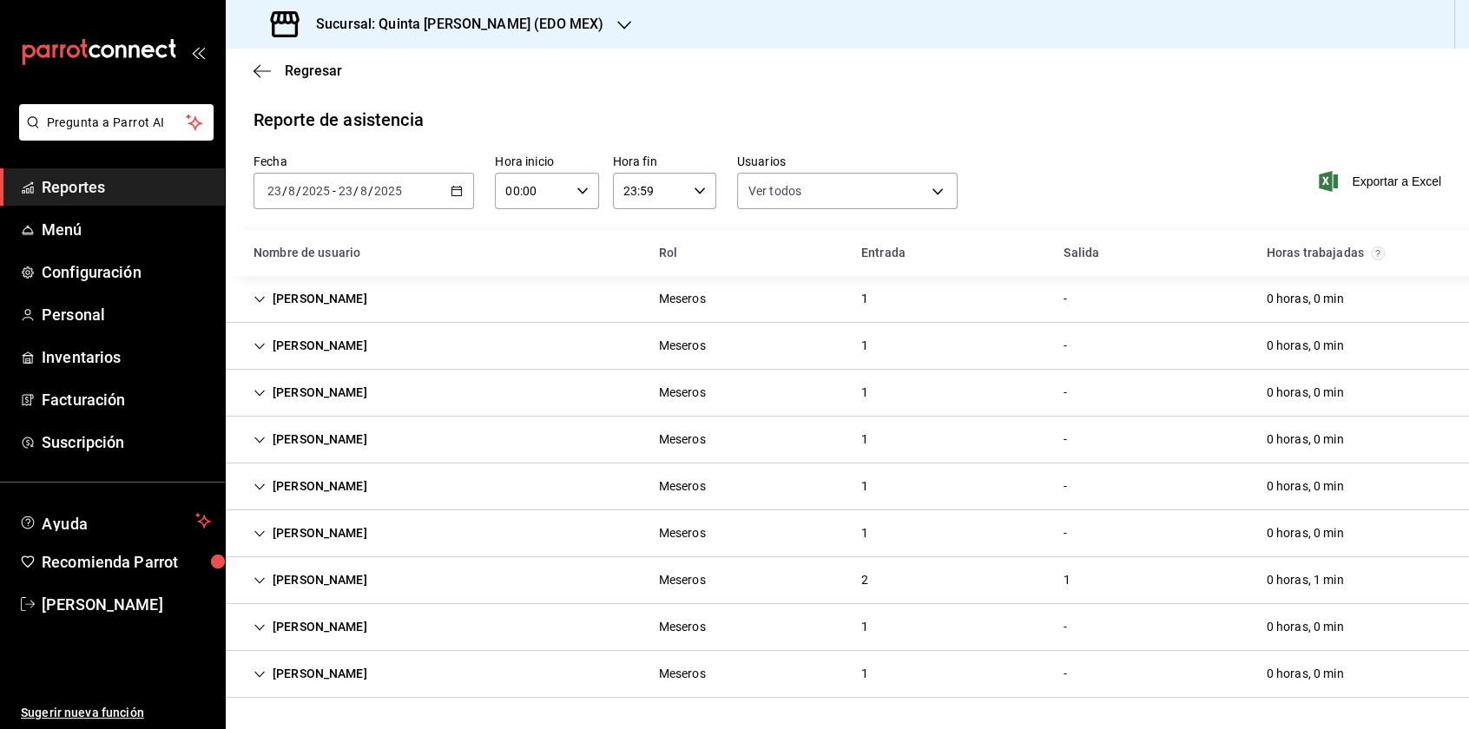
click at [459, 581] on div "Dayana Izquierdo Meseros 2 1 0 horas, 1 min" at bounding box center [848, 581] width 1244 height 47
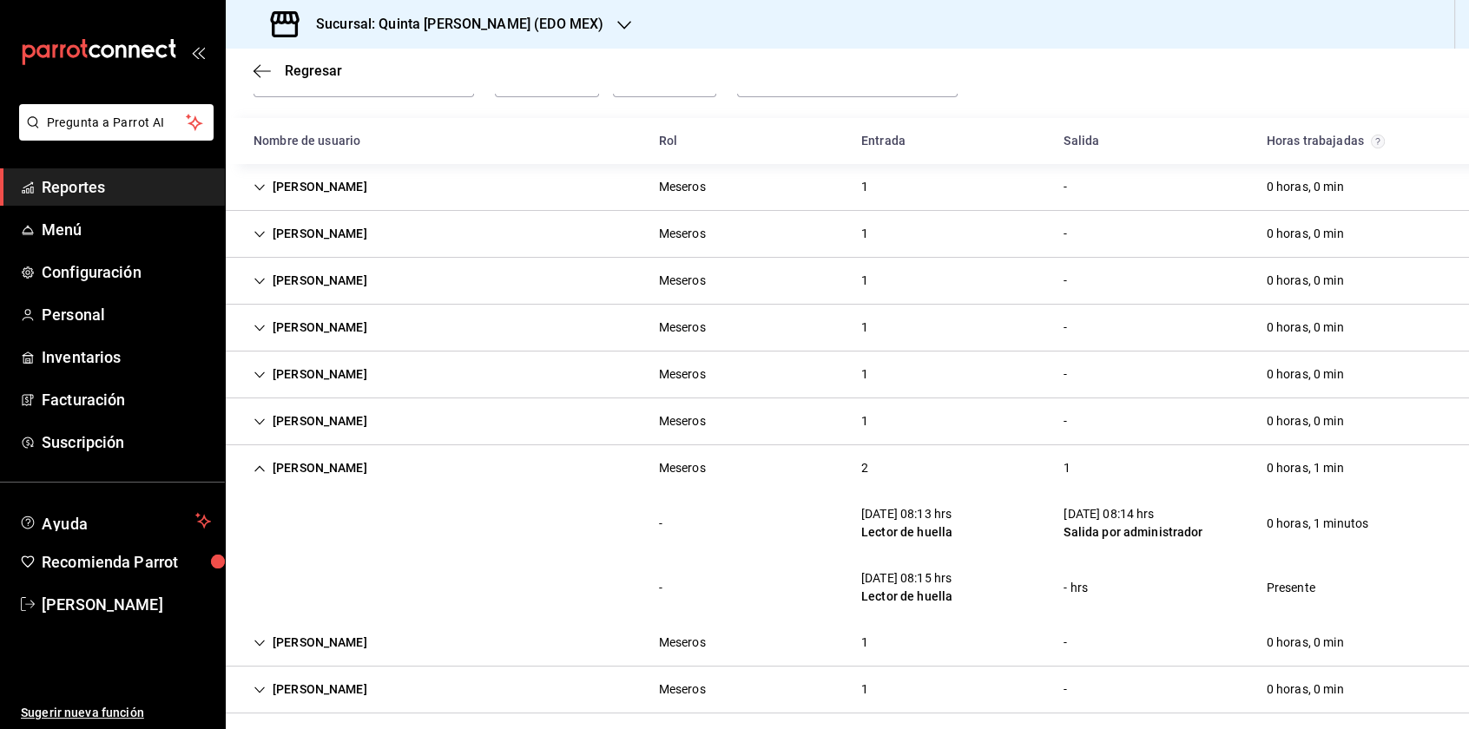
scroll to position [123, 0]
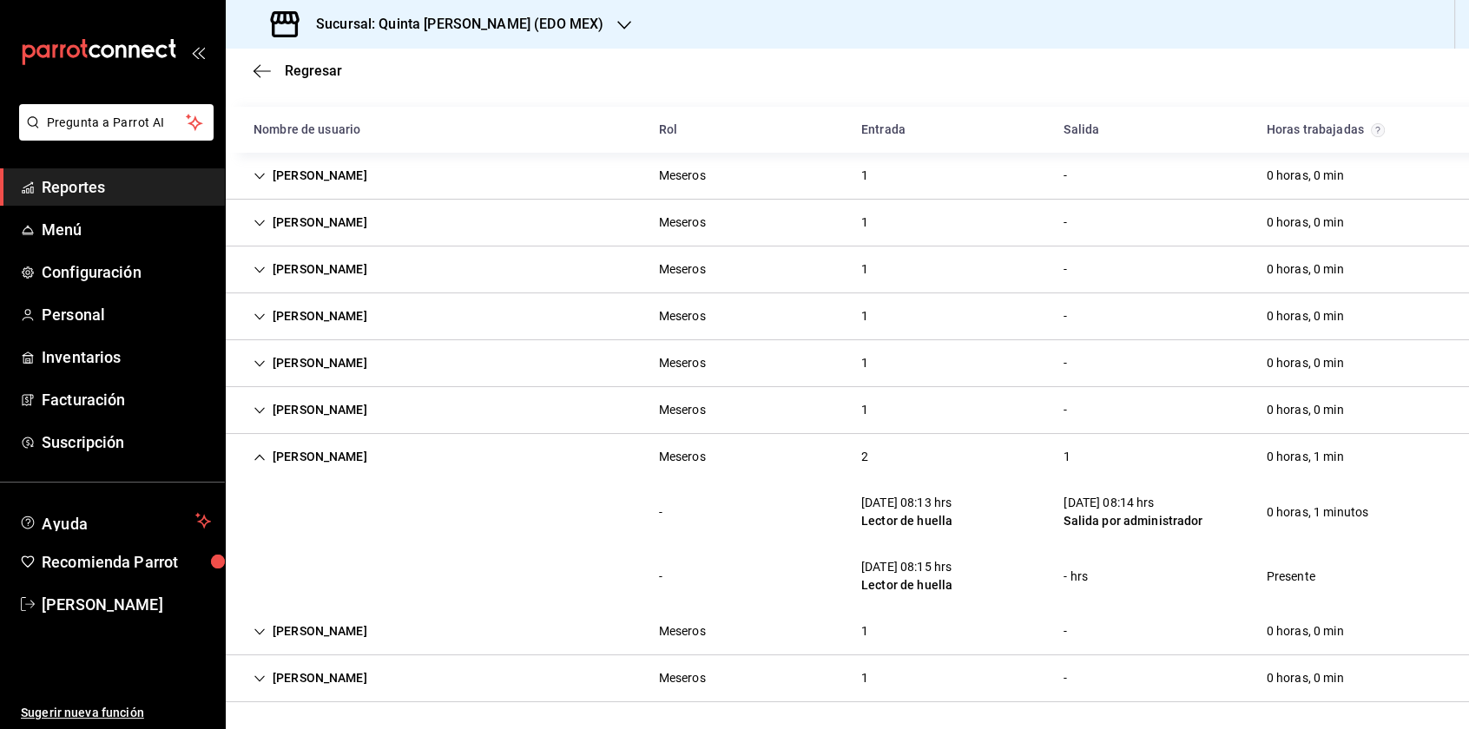
click at [266, 459] on div "Dayana Izquierdo" at bounding box center [311, 457] width 142 height 32
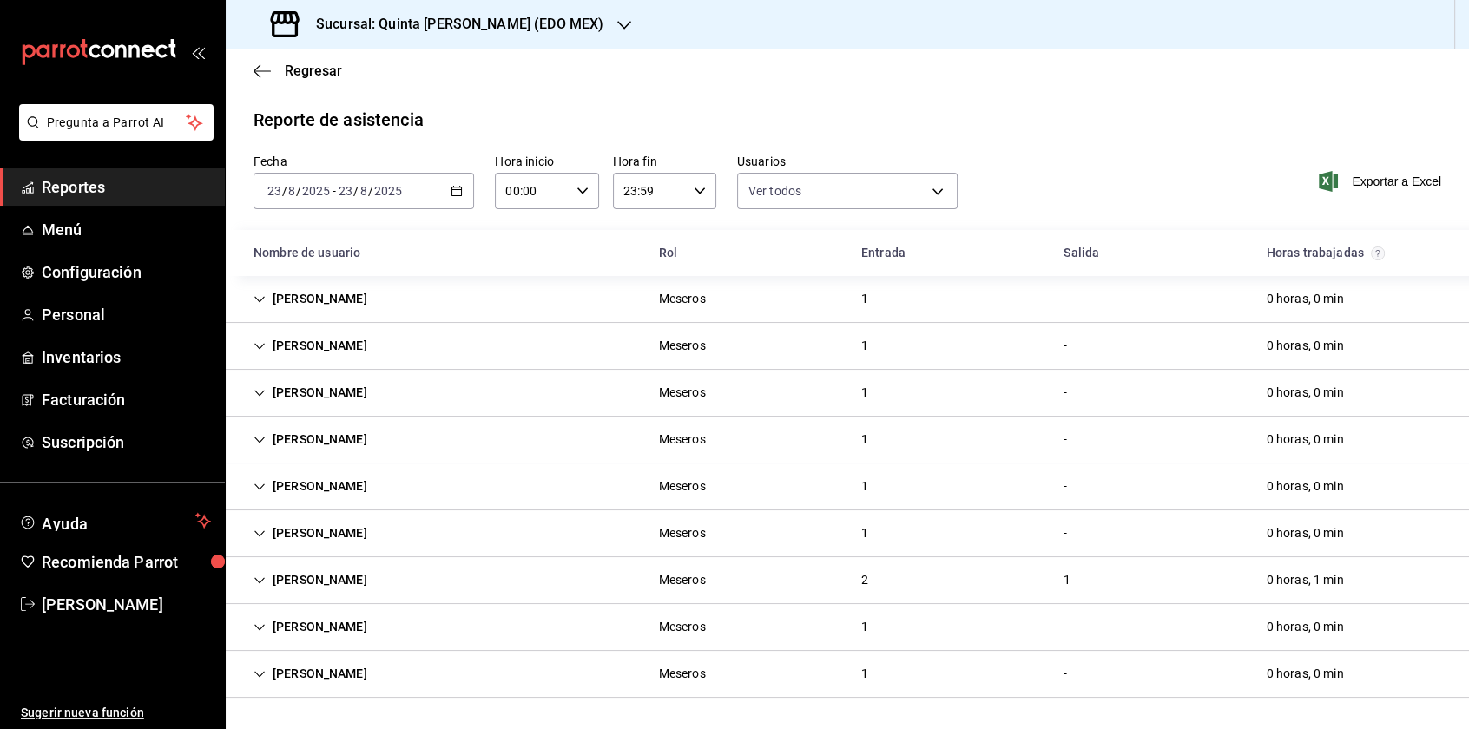
scroll to position [0, 0]
click at [934, 195] on body "Pregunta a Parrot AI Reportes Menú Configuración Personal Inventarios Facturaci…" at bounding box center [734, 364] width 1469 height 729
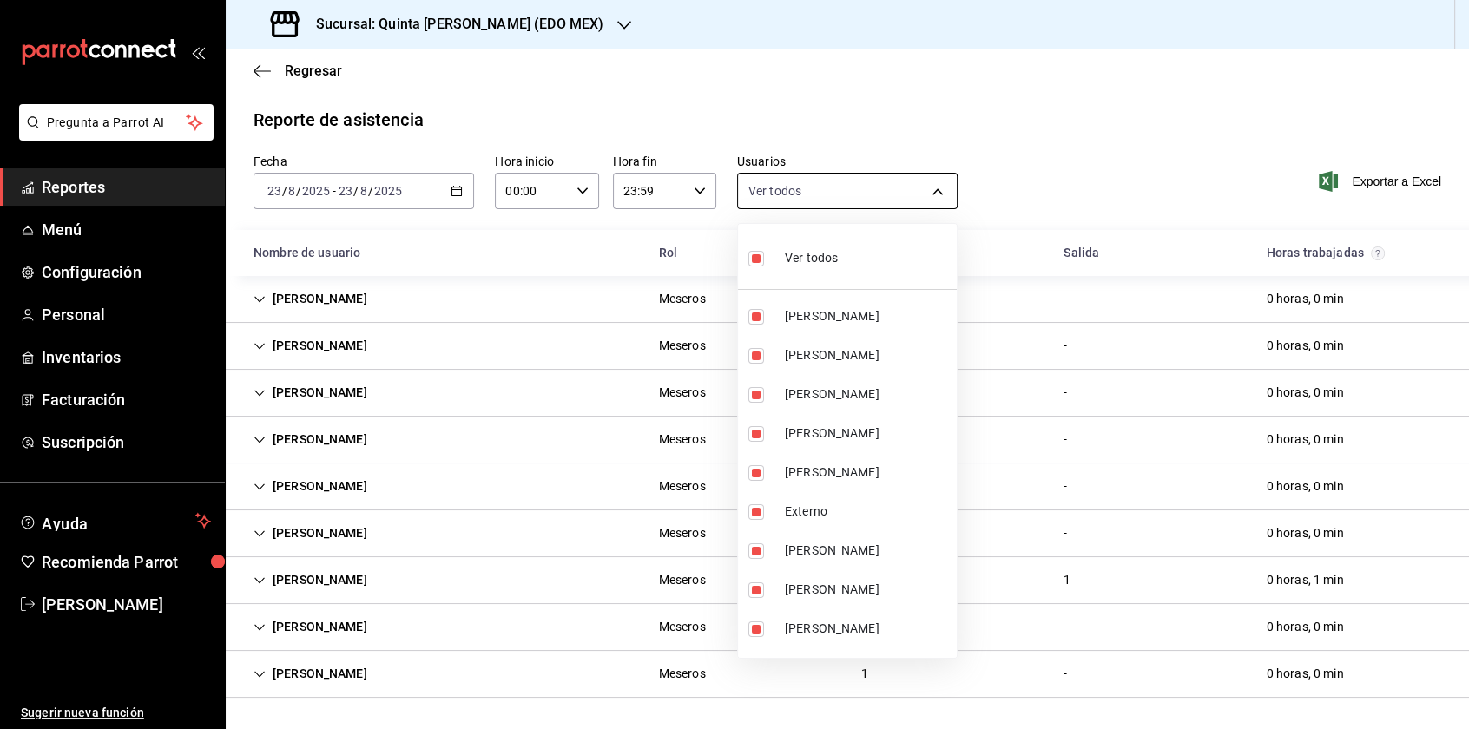
click at [934, 195] on div at bounding box center [734, 364] width 1469 height 729
